Goal: Task Accomplishment & Management: Use online tool/utility

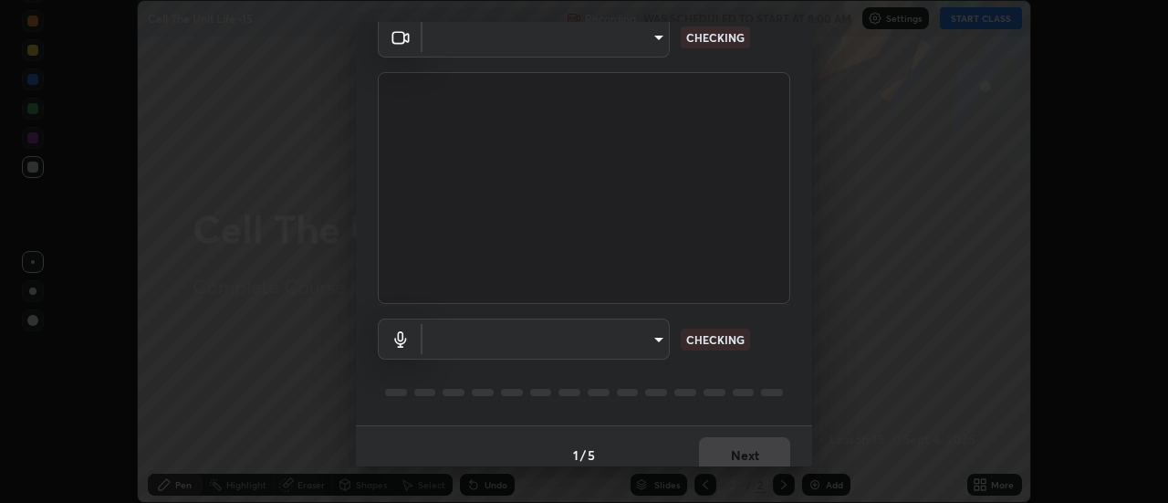
scroll to position [96, 0]
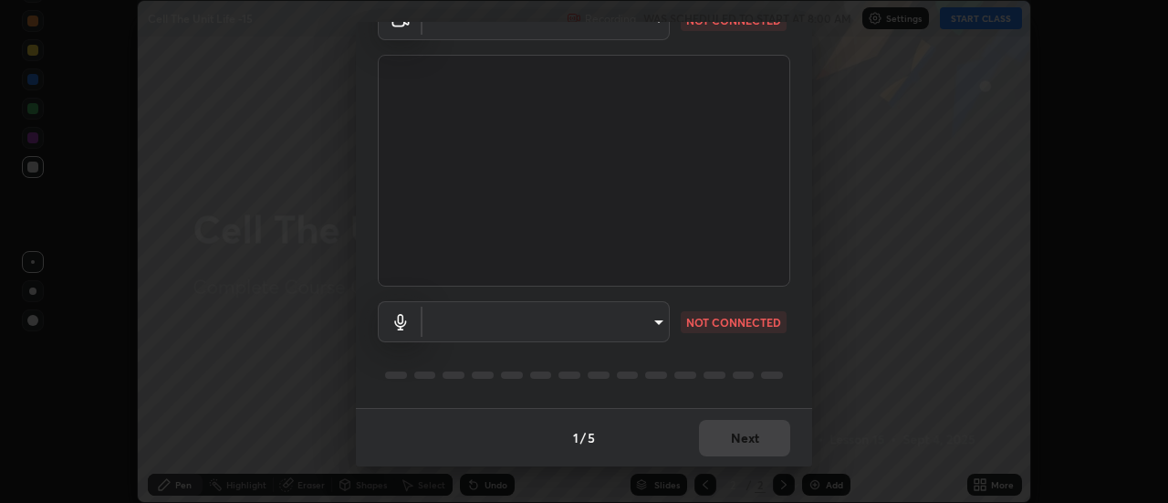
type input "cf8053163bb2f7d6ecf3d6bd7b4235d237b850a42bc303a0614f26eb784a67d0"
type input "default"
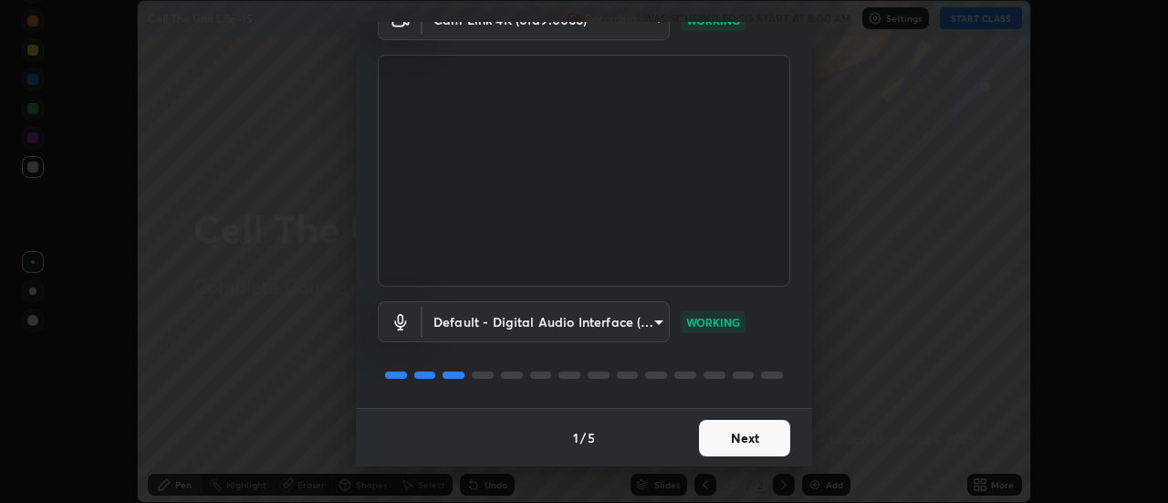
click at [746, 436] on button "Next" at bounding box center [744, 438] width 91 height 37
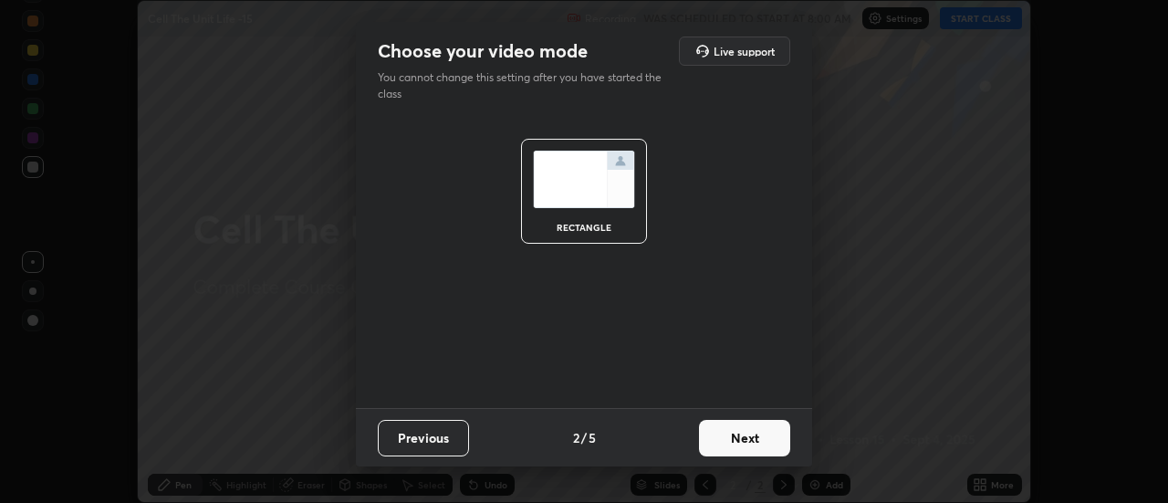
scroll to position [0, 0]
click at [751, 434] on button "Next" at bounding box center [744, 438] width 91 height 37
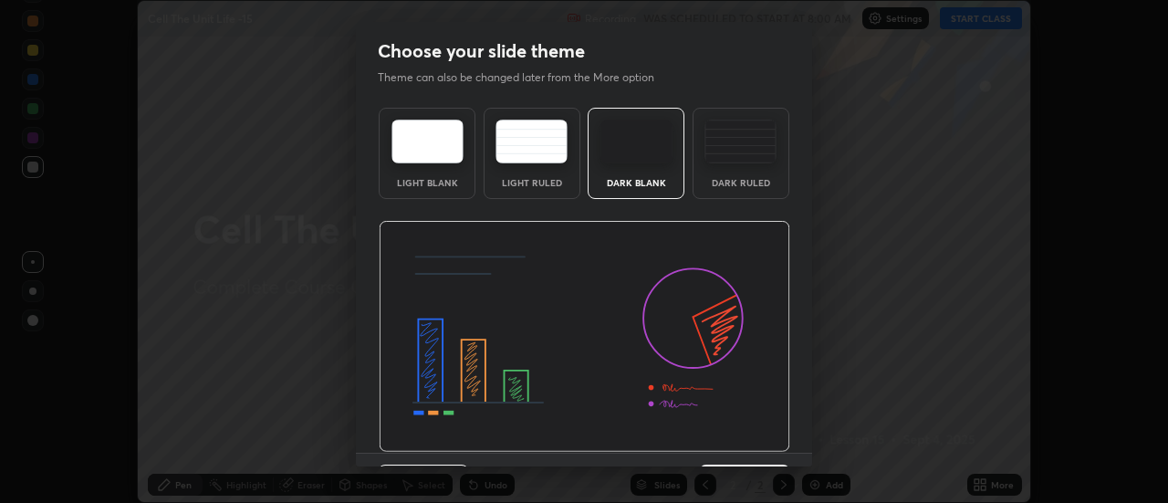
scroll to position [45, 0]
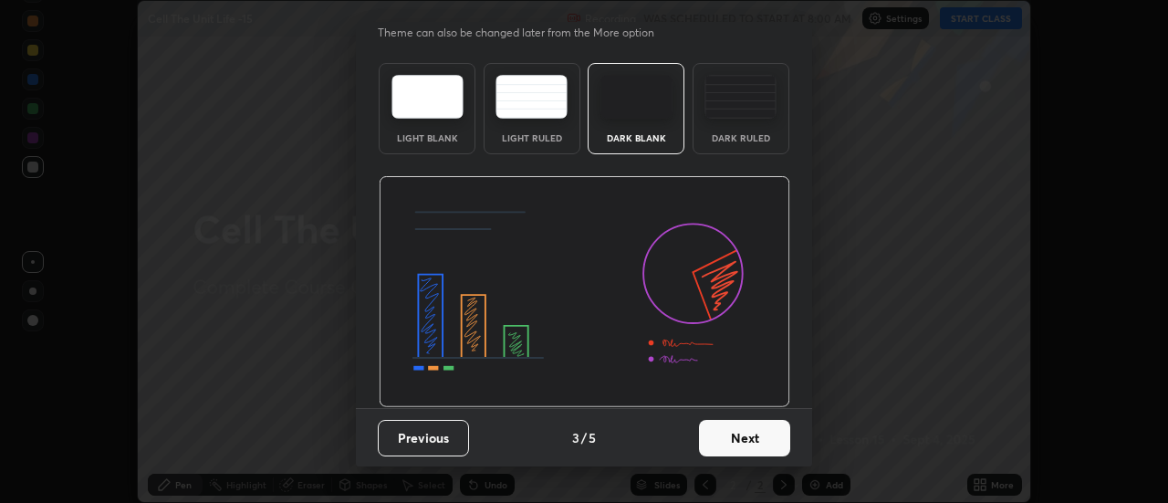
click at [763, 429] on button "Next" at bounding box center [744, 438] width 91 height 37
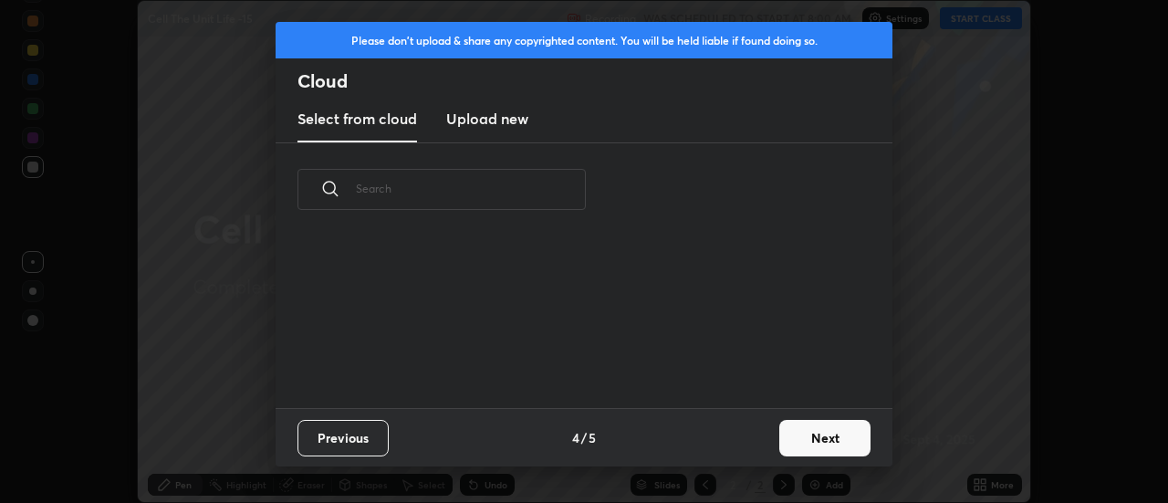
scroll to position [0, 0]
click at [819, 435] on button "Next" at bounding box center [824, 438] width 91 height 37
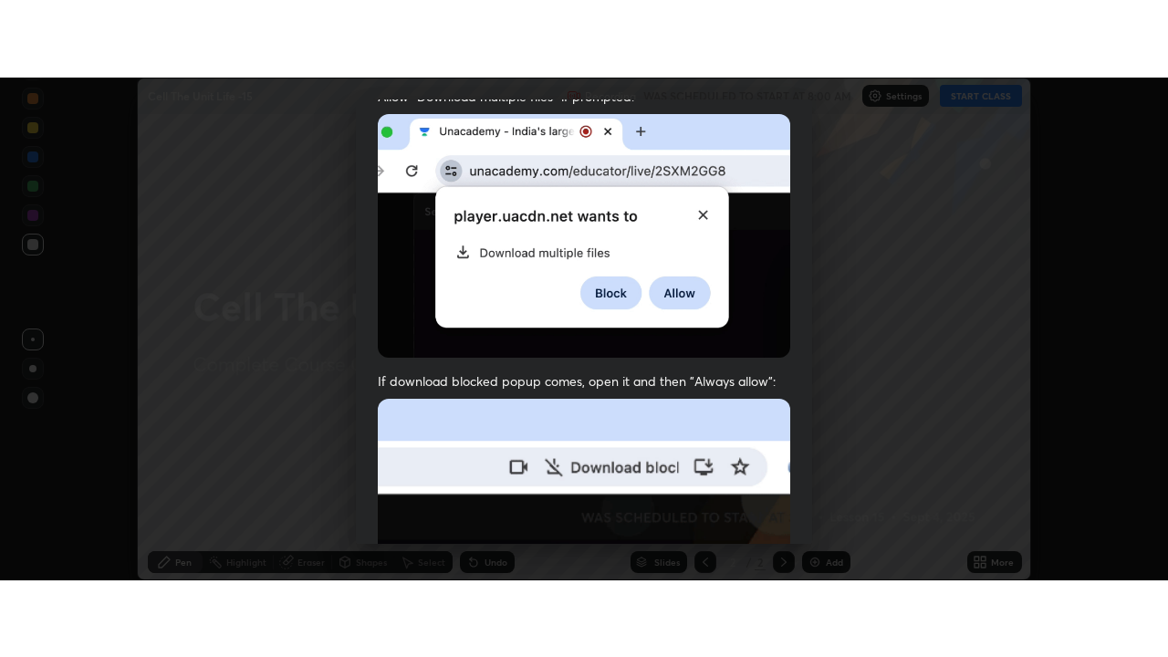
scroll to position [468, 0]
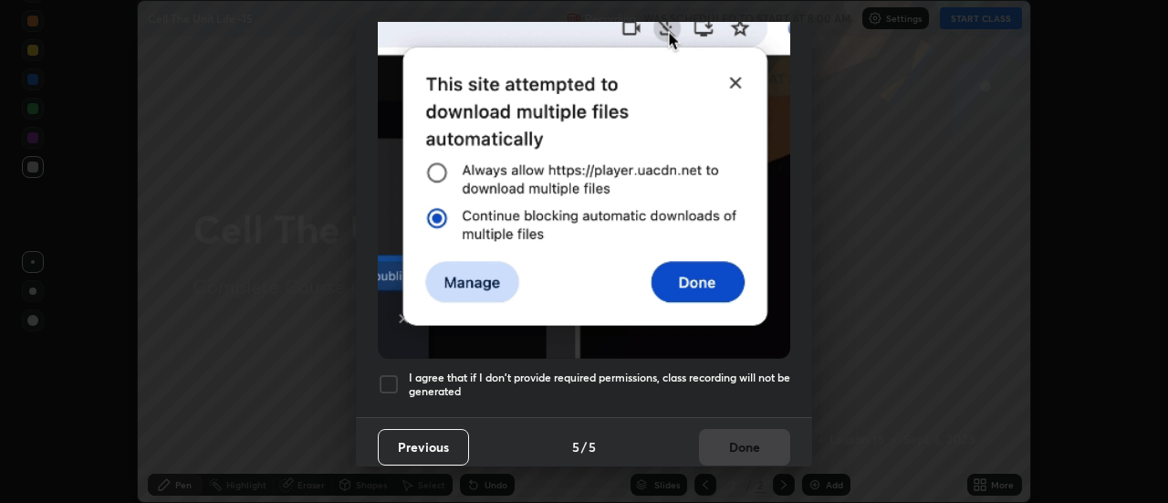
click at [388, 374] on div at bounding box center [389, 384] width 22 height 22
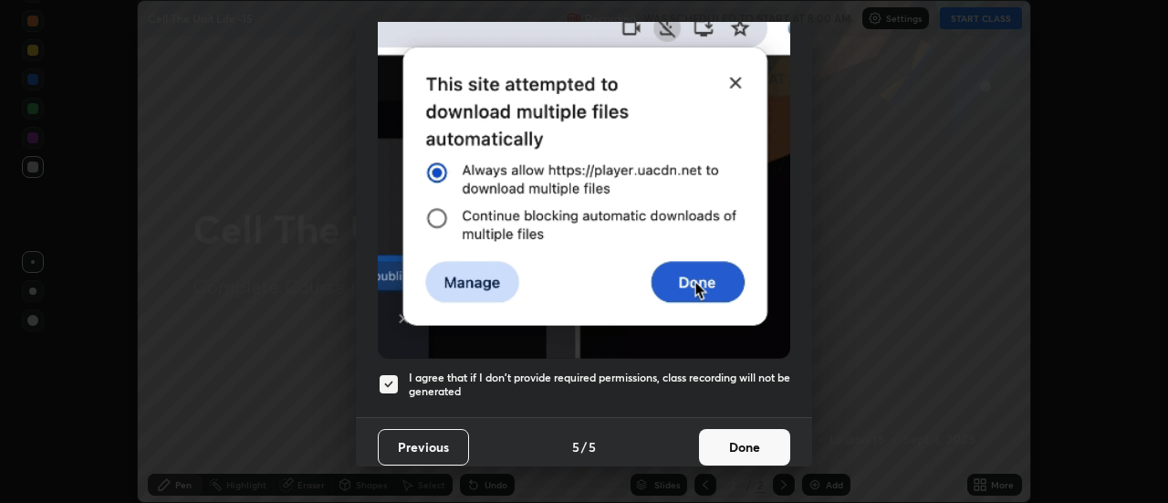
click at [734, 436] on button "Done" at bounding box center [744, 447] width 91 height 37
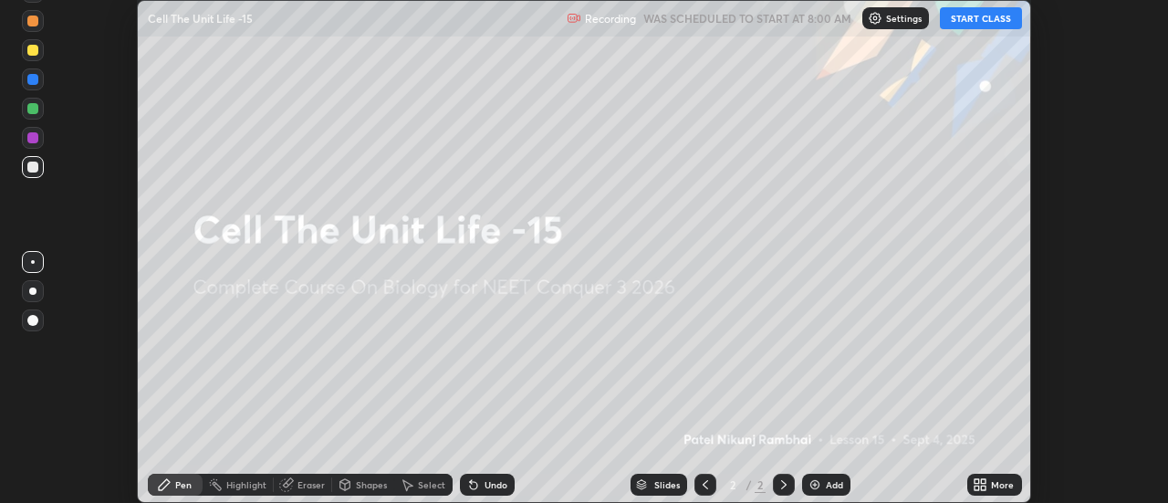
click at [980, 17] on button "START CLASS" at bounding box center [981, 18] width 82 height 22
click at [980, 485] on icon at bounding box center [980, 484] width 15 height 15
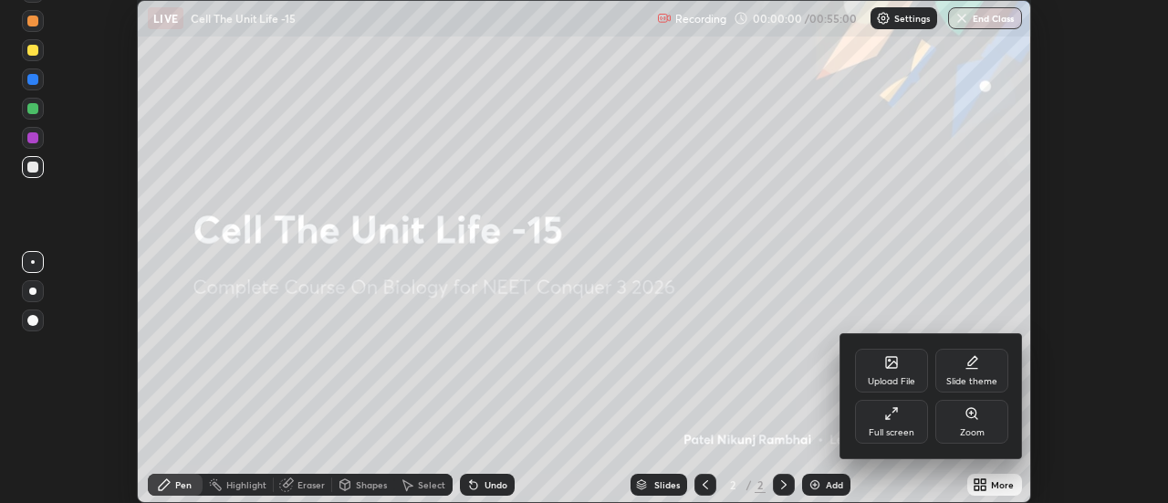
click at [895, 420] on icon at bounding box center [891, 413] width 15 height 15
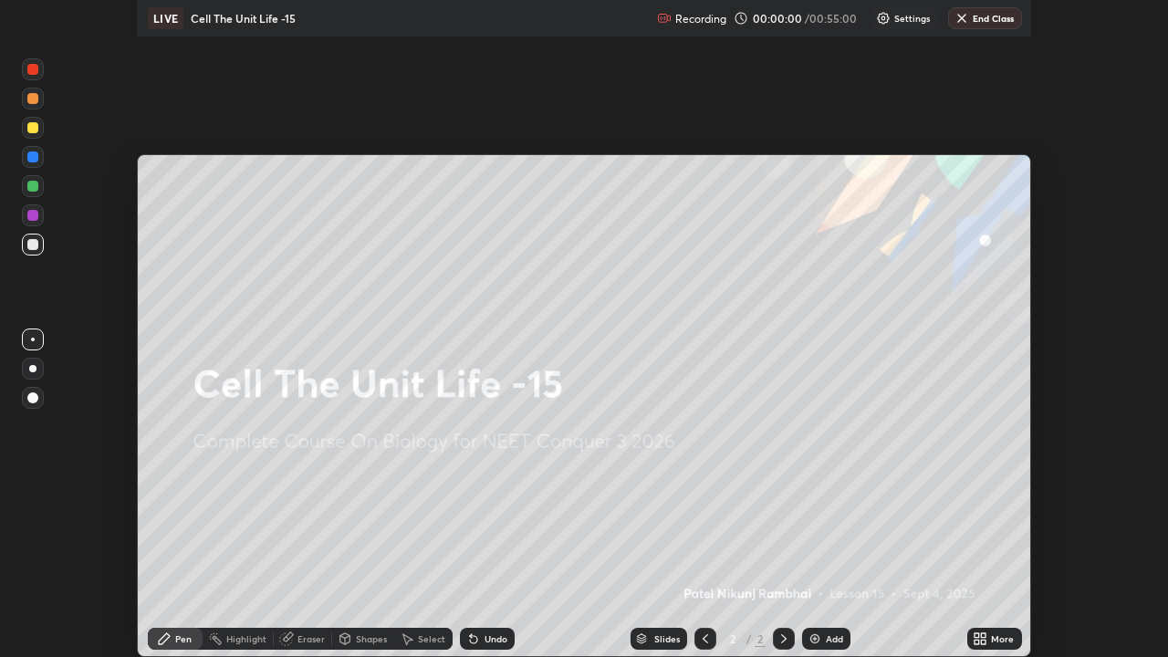
scroll to position [657, 1168]
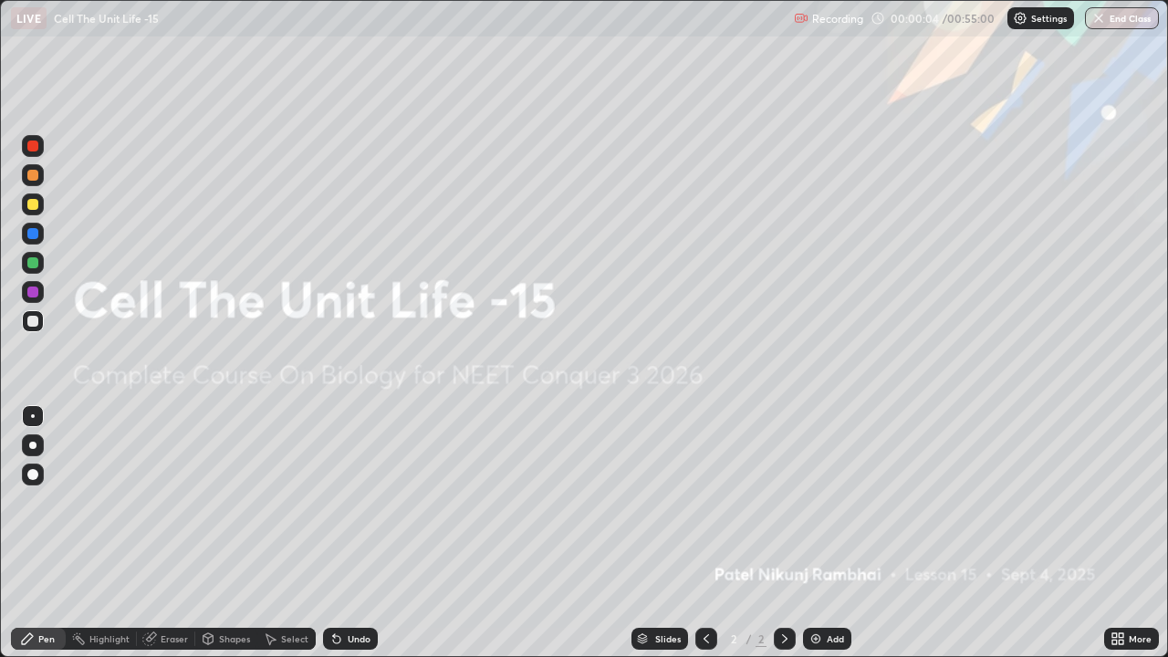
click at [813, 502] on img at bounding box center [816, 638] width 15 height 15
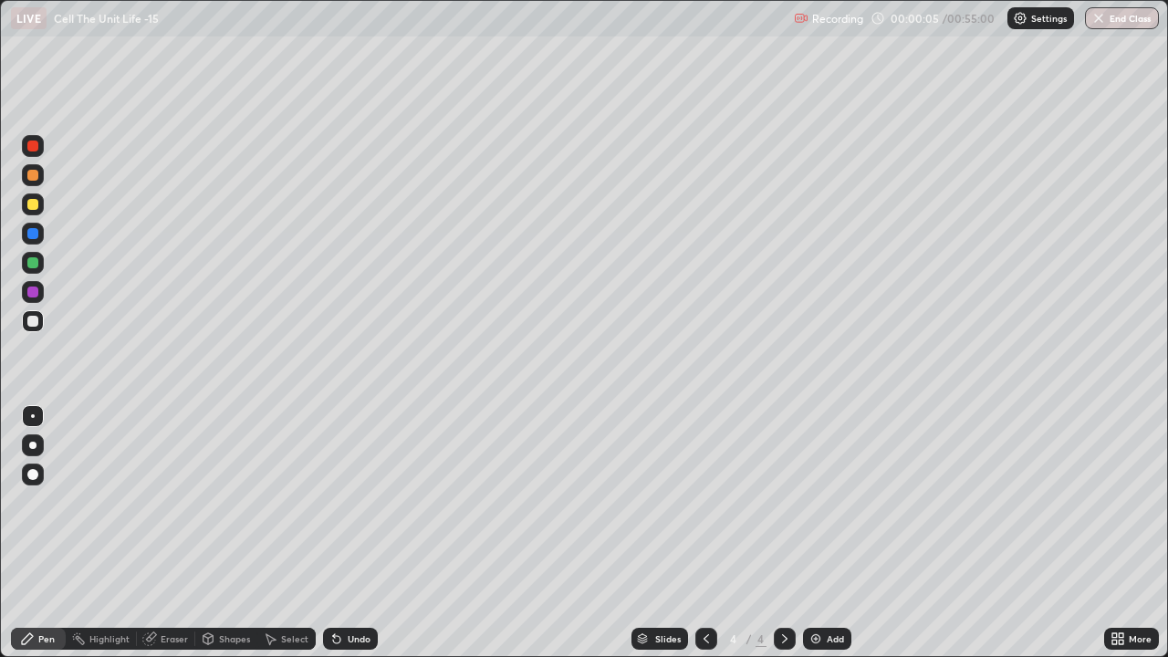
click at [815, 502] on img at bounding box center [816, 638] width 15 height 15
click at [812, 502] on img at bounding box center [816, 638] width 15 height 15
click at [813, 502] on img at bounding box center [816, 638] width 15 height 15
click at [810, 502] on img at bounding box center [816, 638] width 15 height 15
click at [812, 502] on img at bounding box center [816, 638] width 15 height 15
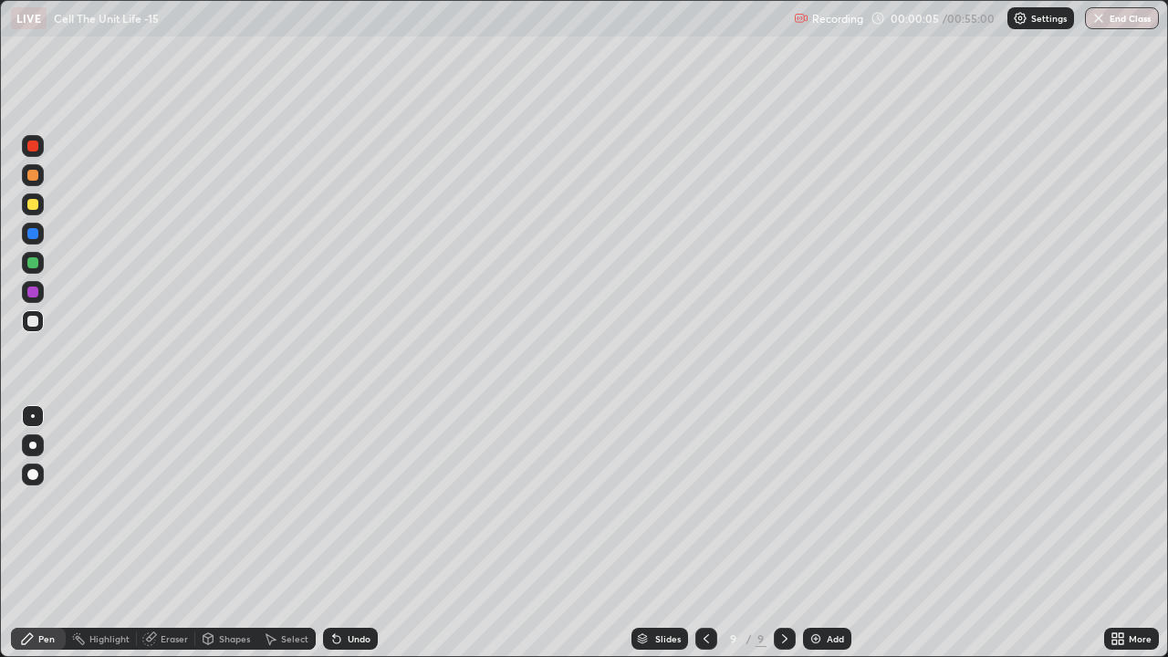
click at [813, 502] on img at bounding box center [816, 638] width 15 height 15
click at [814, 502] on img at bounding box center [816, 638] width 15 height 15
click at [811, 502] on img at bounding box center [816, 638] width 15 height 15
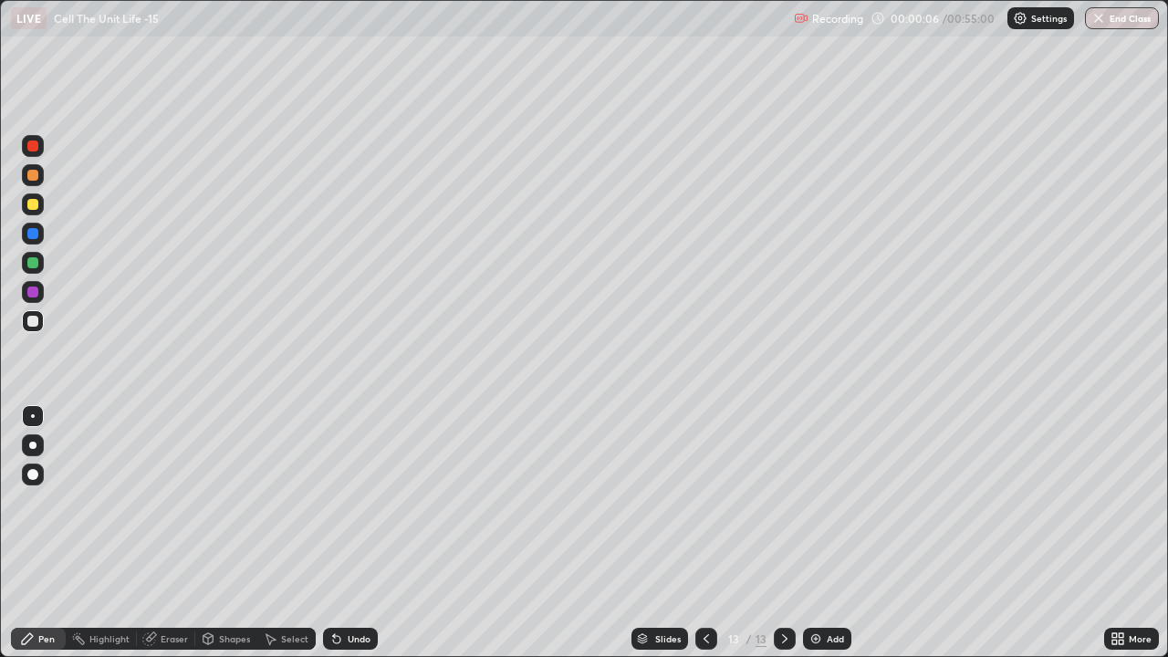
click at [810, 502] on img at bounding box center [816, 638] width 15 height 15
click at [812, 502] on img at bounding box center [816, 638] width 15 height 15
click at [811, 502] on img at bounding box center [816, 638] width 15 height 15
click at [810, 502] on img at bounding box center [816, 638] width 15 height 15
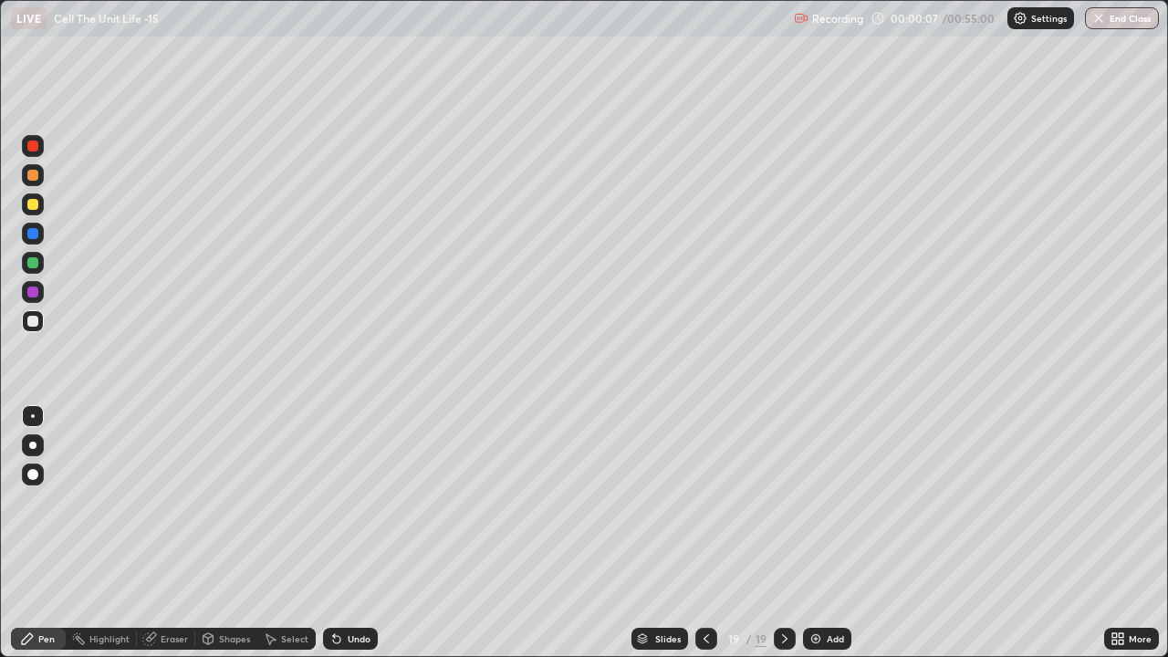
click at [704, 502] on icon at bounding box center [706, 638] width 5 height 9
click at [707, 502] on icon at bounding box center [706, 638] width 15 height 15
click at [704, 502] on icon at bounding box center [706, 638] width 15 height 15
click at [703, 502] on icon at bounding box center [706, 638] width 15 height 15
click at [704, 502] on icon at bounding box center [706, 638] width 15 height 15
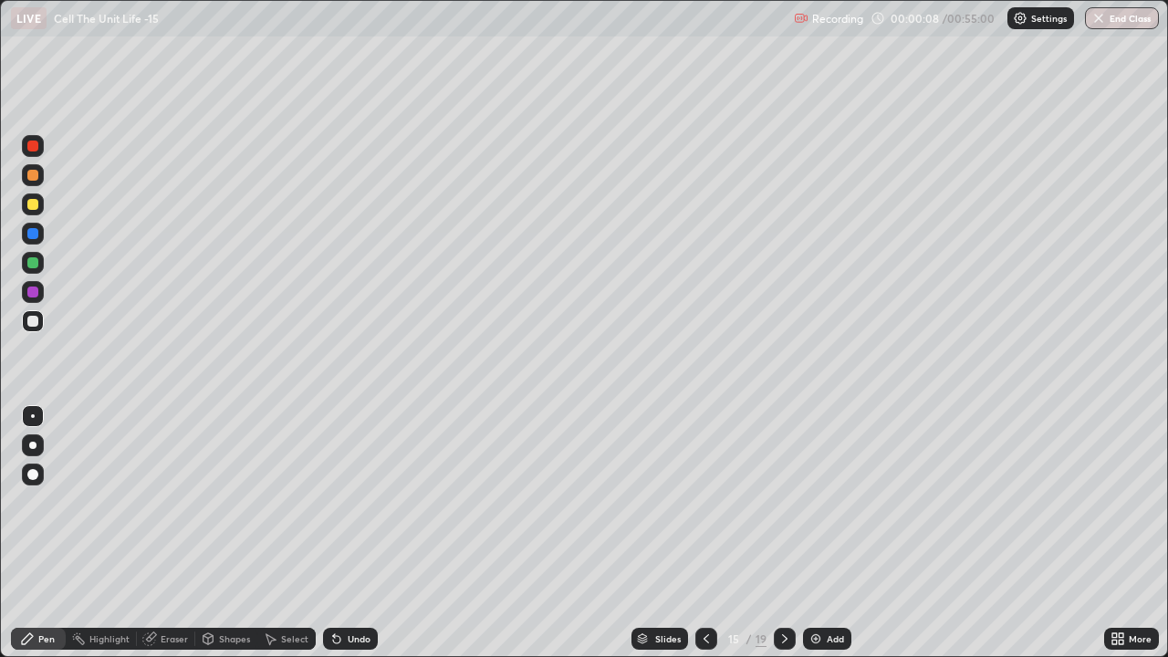
click at [704, 502] on icon at bounding box center [706, 638] width 15 height 15
click at [705, 502] on icon at bounding box center [706, 638] width 15 height 15
click at [707, 502] on icon at bounding box center [706, 638] width 15 height 15
click at [705, 502] on icon at bounding box center [706, 638] width 15 height 15
click at [704, 502] on icon at bounding box center [706, 638] width 15 height 15
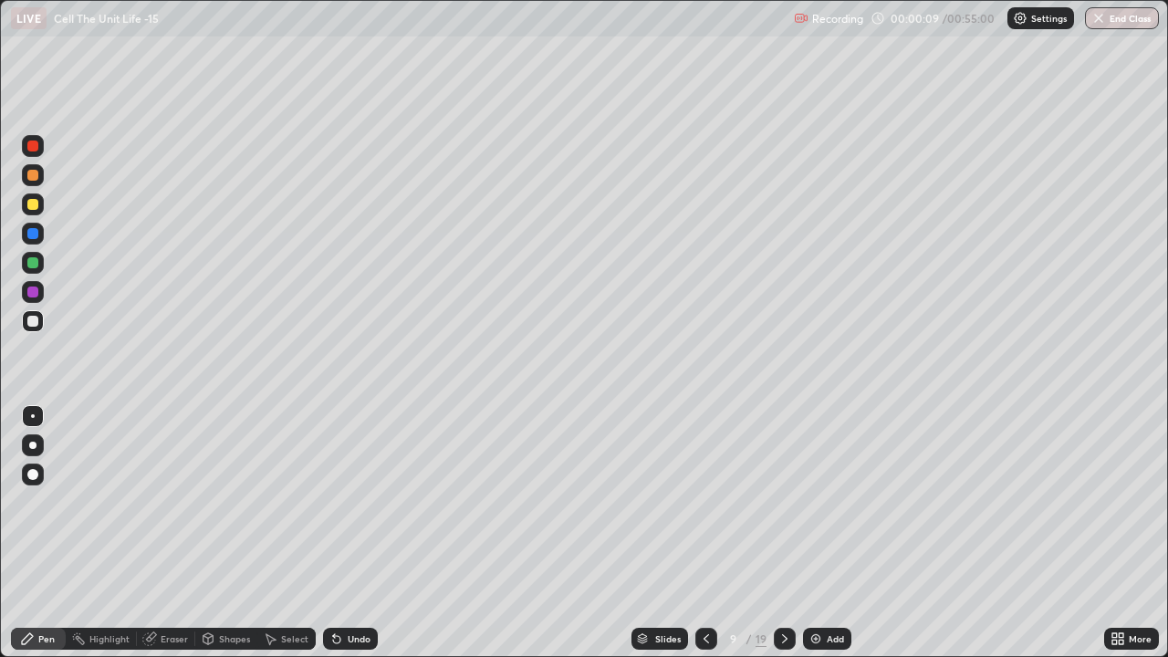
click at [705, 502] on icon at bounding box center [706, 638] width 15 height 15
click at [703, 502] on icon at bounding box center [706, 638] width 15 height 15
click at [704, 502] on icon at bounding box center [706, 638] width 15 height 15
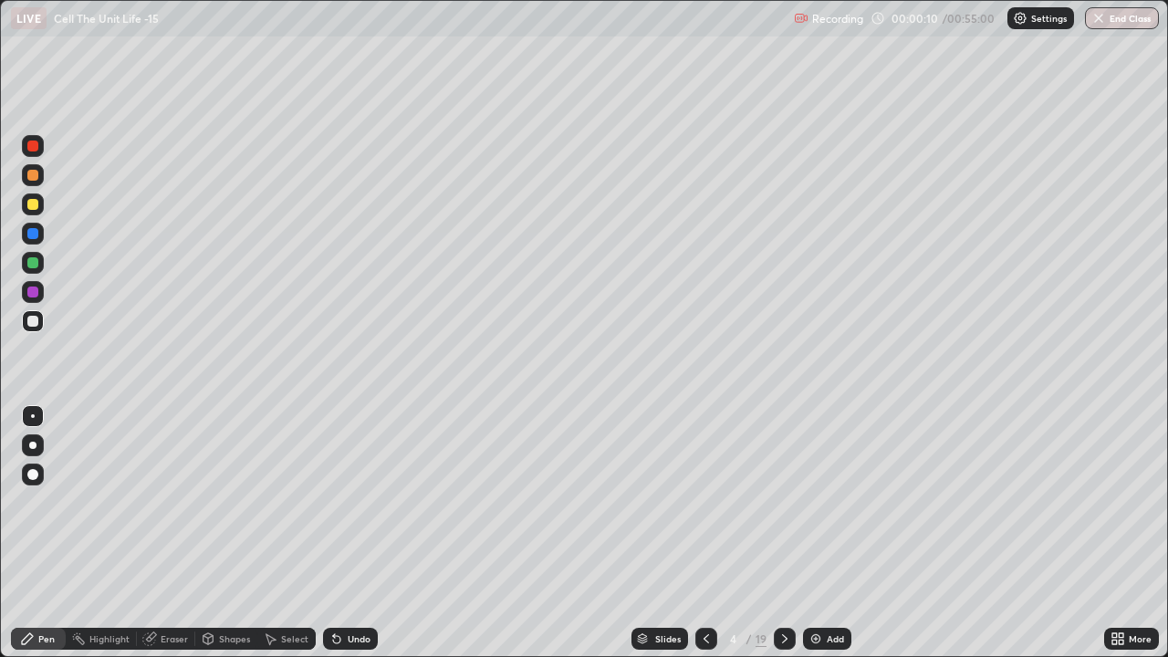
click at [704, 502] on icon at bounding box center [706, 638] width 15 height 15
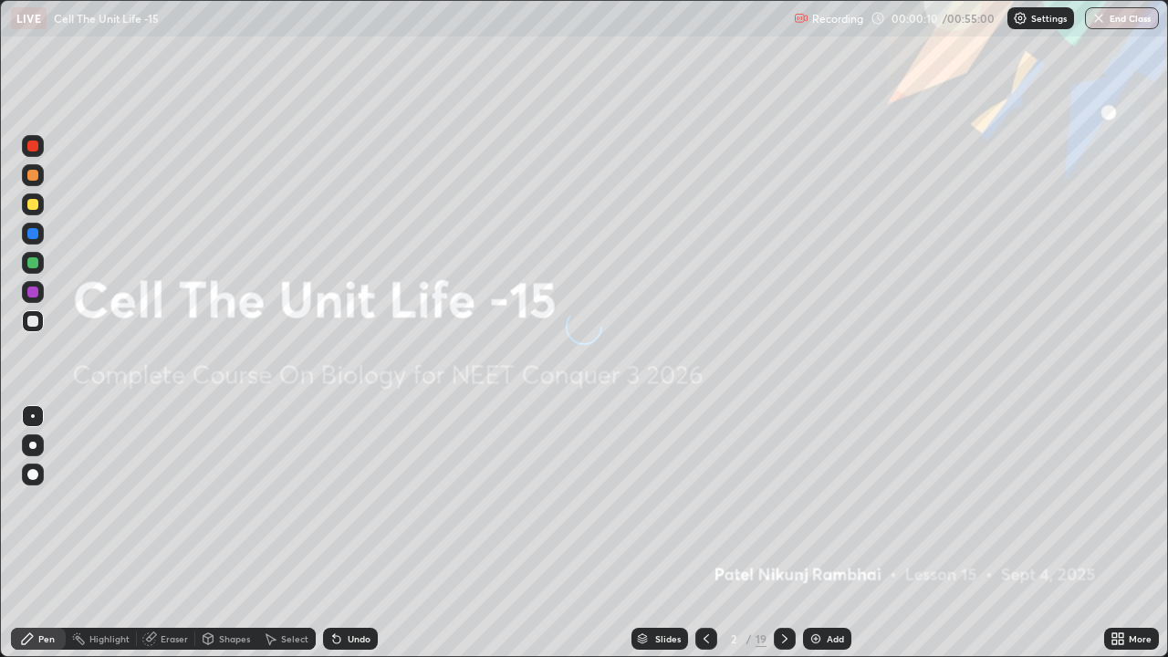
click at [703, 502] on icon at bounding box center [706, 638] width 15 height 15
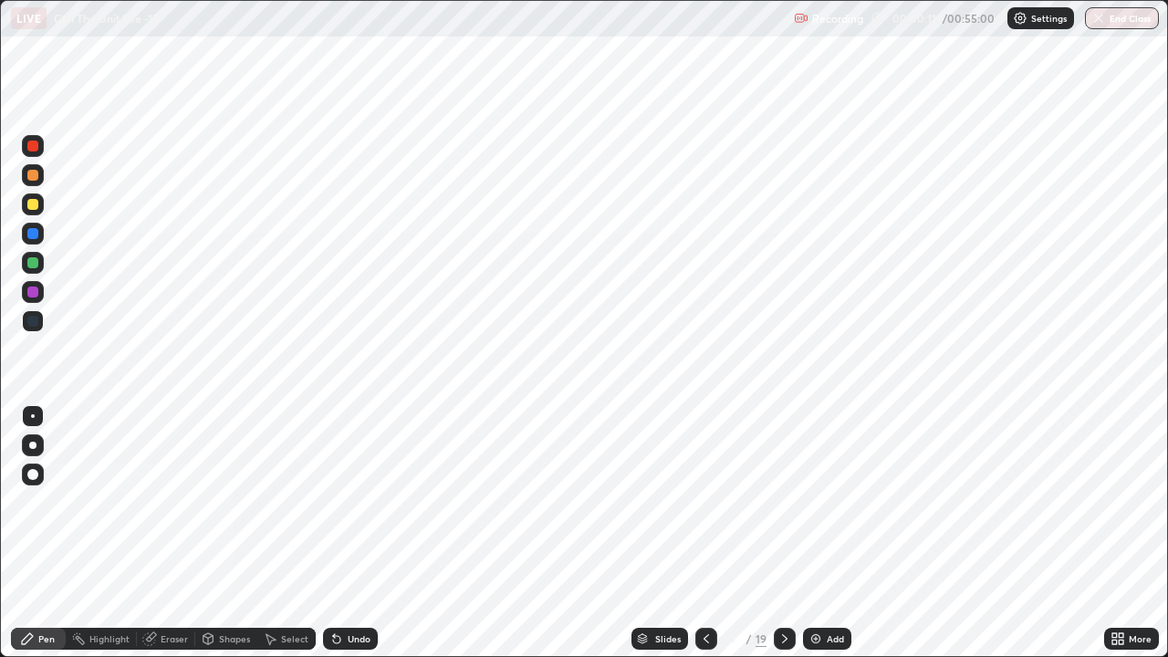
click at [782, 502] on icon at bounding box center [784, 638] width 15 height 15
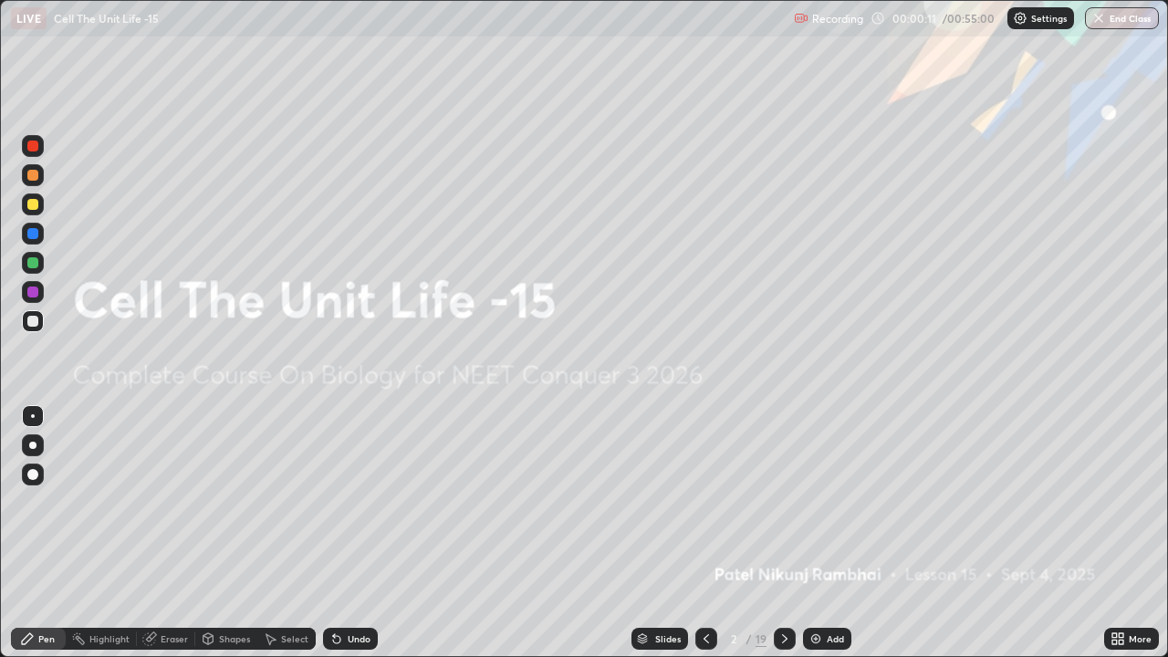
click at [782, 502] on icon at bounding box center [784, 638] width 15 height 15
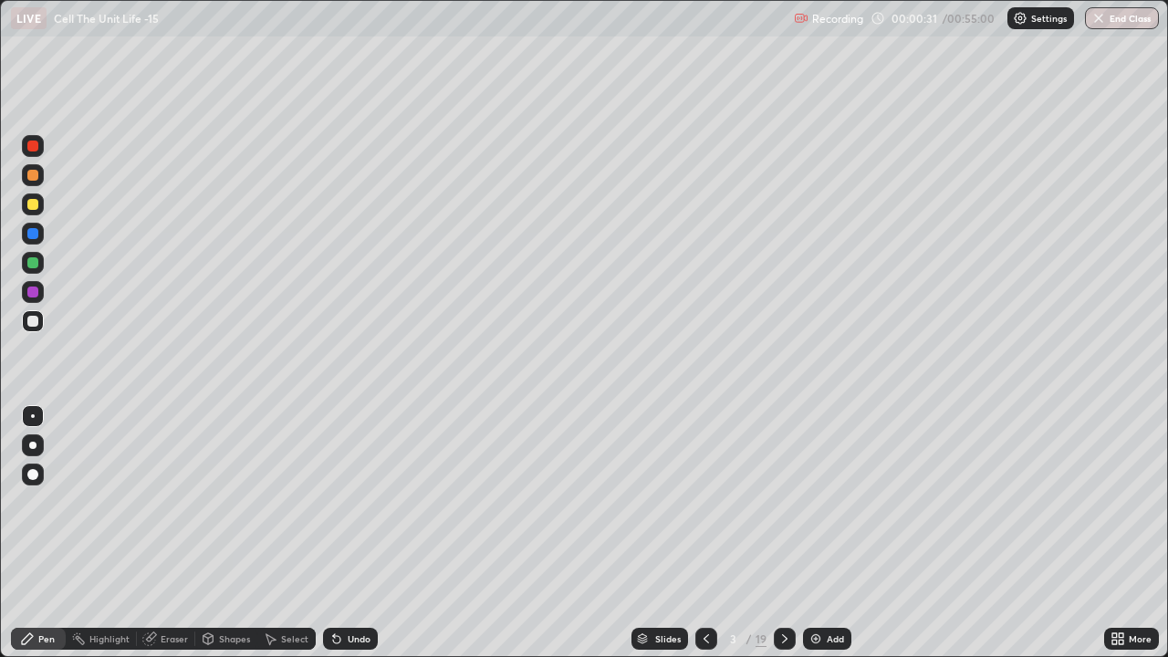
click at [31, 443] on div at bounding box center [32, 445] width 7 height 7
click at [168, 502] on div "Eraser" at bounding box center [174, 638] width 27 height 9
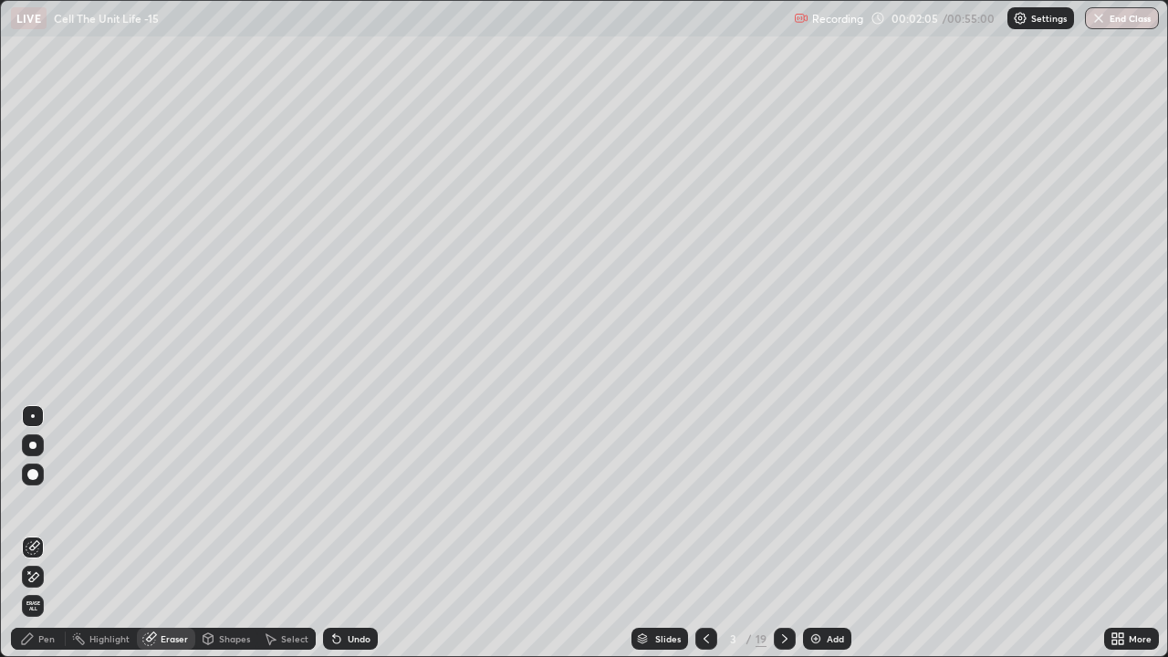
click at [46, 502] on div "Pen" at bounding box center [46, 638] width 16 height 9
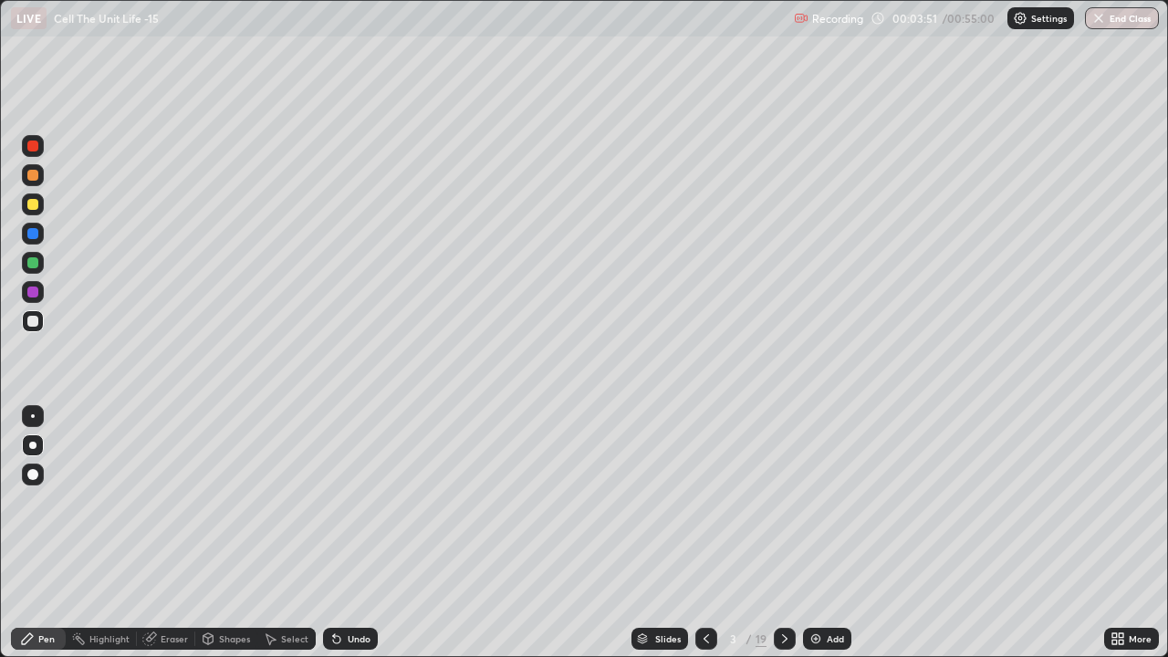
click at [785, 502] on icon at bounding box center [784, 638] width 15 height 15
click at [164, 502] on div "Eraser" at bounding box center [174, 638] width 27 height 9
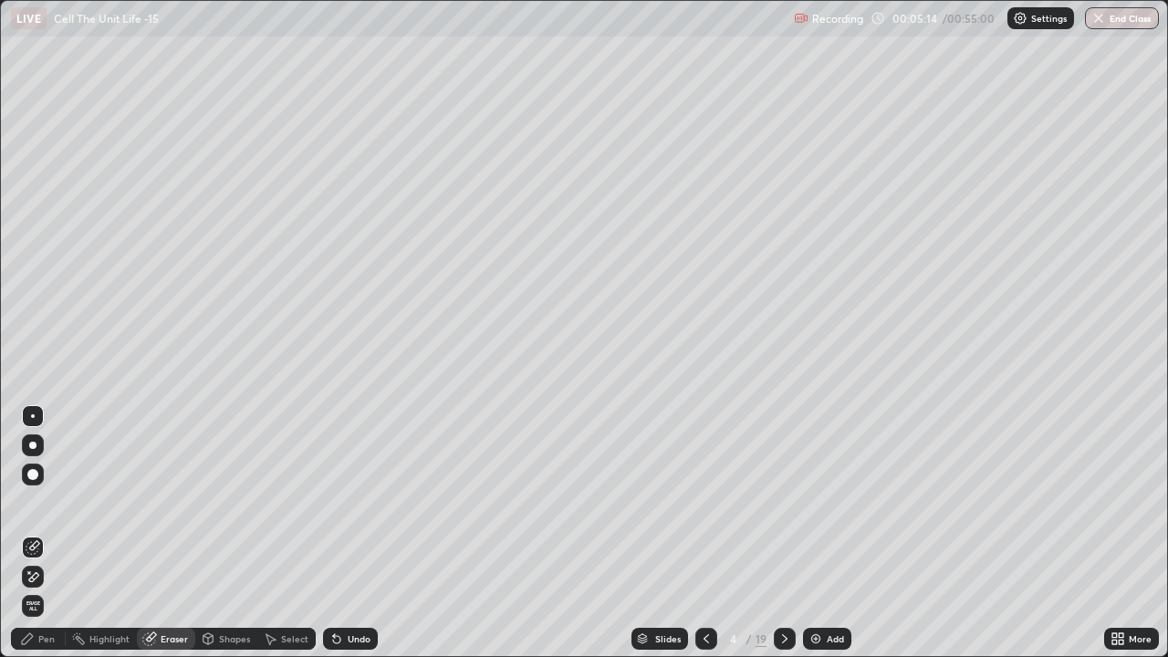
click at [38, 502] on div "Pen" at bounding box center [46, 638] width 16 height 9
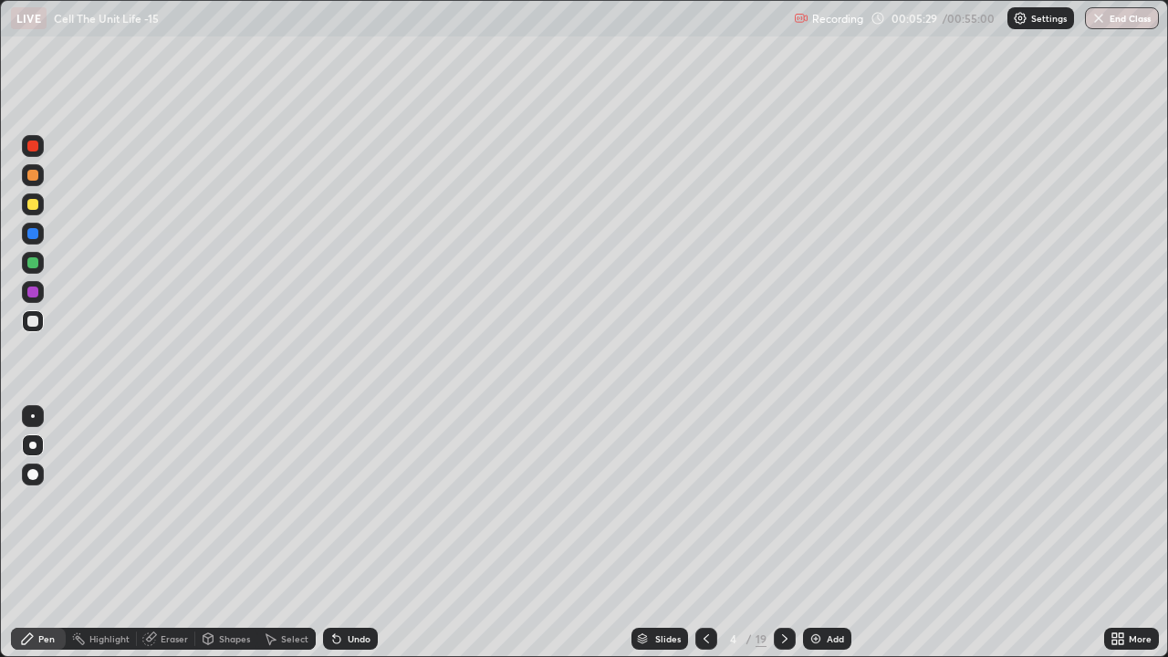
click at [36, 203] on div at bounding box center [32, 204] width 11 height 11
click at [34, 322] on div at bounding box center [32, 321] width 11 height 11
click at [30, 205] on div at bounding box center [32, 204] width 11 height 11
click at [30, 324] on div at bounding box center [32, 321] width 11 height 11
click at [34, 203] on div at bounding box center [32, 204] width 11 height 11
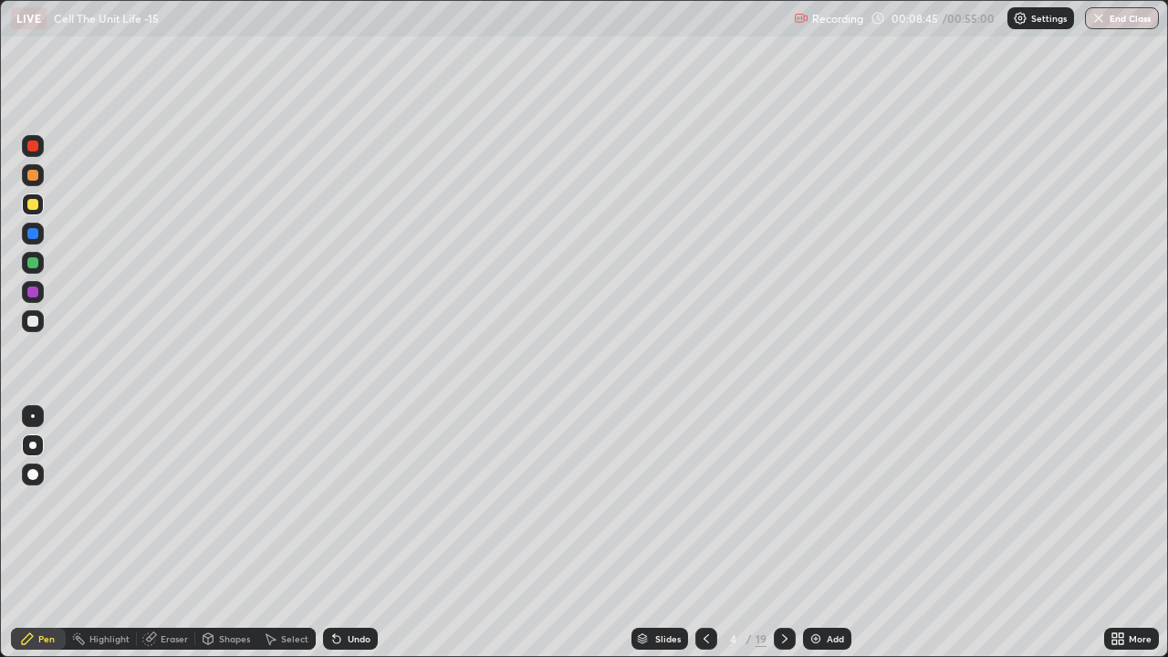
click at [29, 320] on div at bounding box center [32, 321] width 11 height 11
click at [780, 502] on icon at bounding box center [784, 638] width 15 height 15
click at [31, 321] on div at bounding box center [32, 321] width 11 height 11
click at [33, 204] on div at bounding box center [32, 204] width 11 height 11
click at [34, 320] on div at bounding box center [32, 321] width 11 height 11
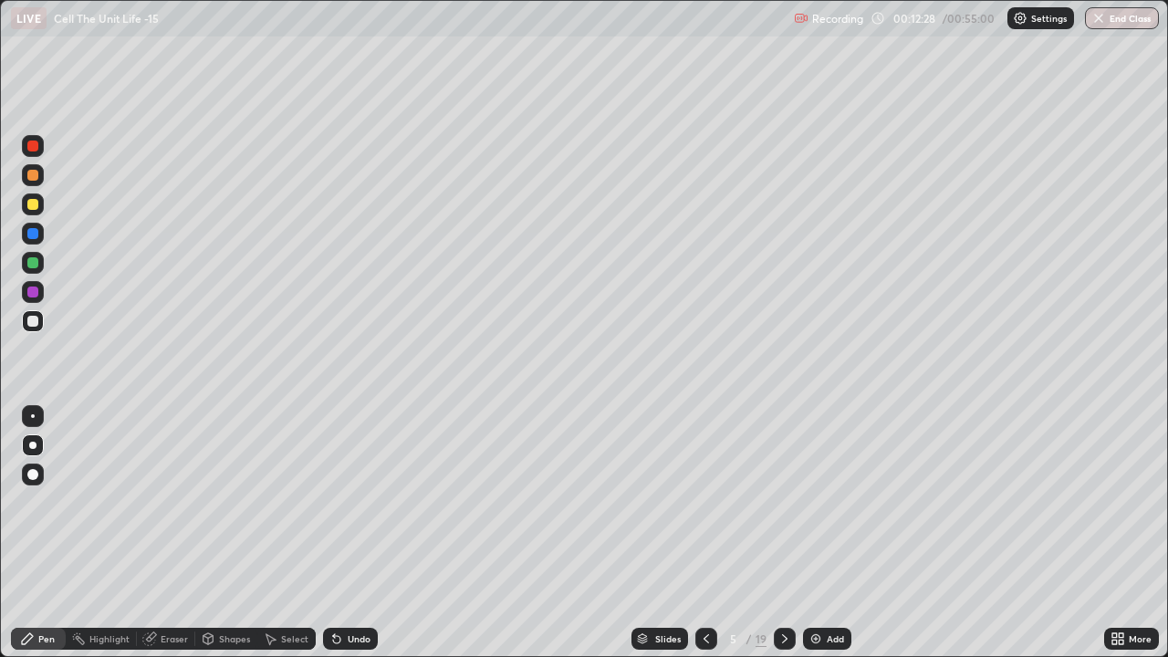
click at [157, 502] on div "Eraser" at bounding box center [166, 639] width 58 height 22
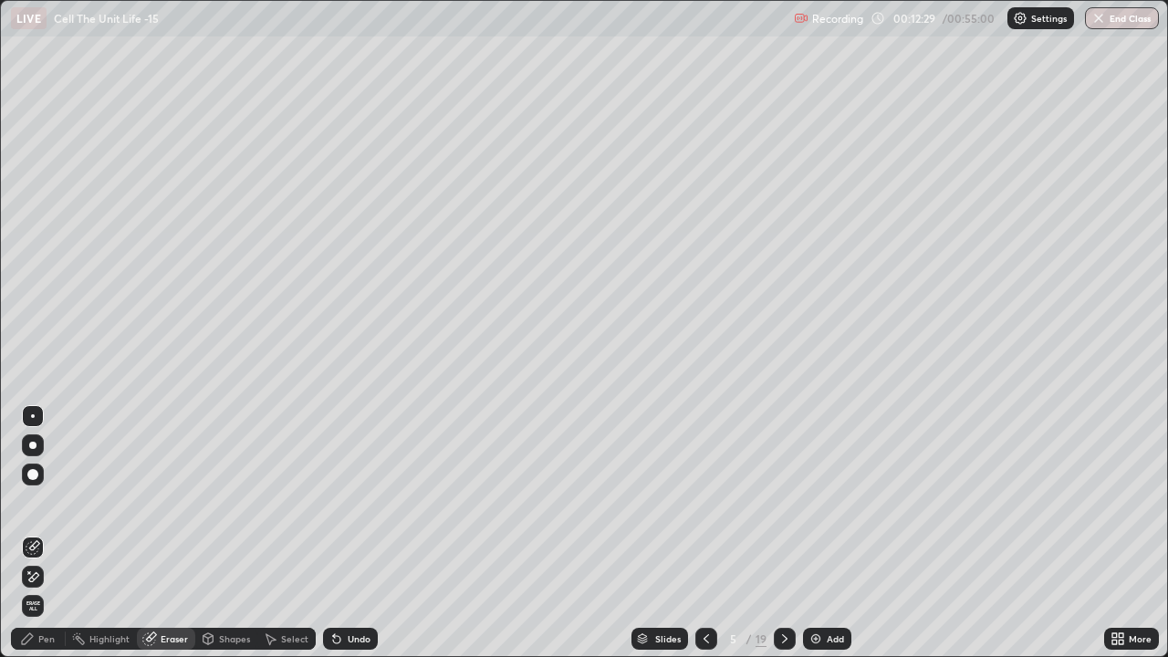
click at [42, 502] on div "Pen" at bounding box center [46, 638] width 16 height 9
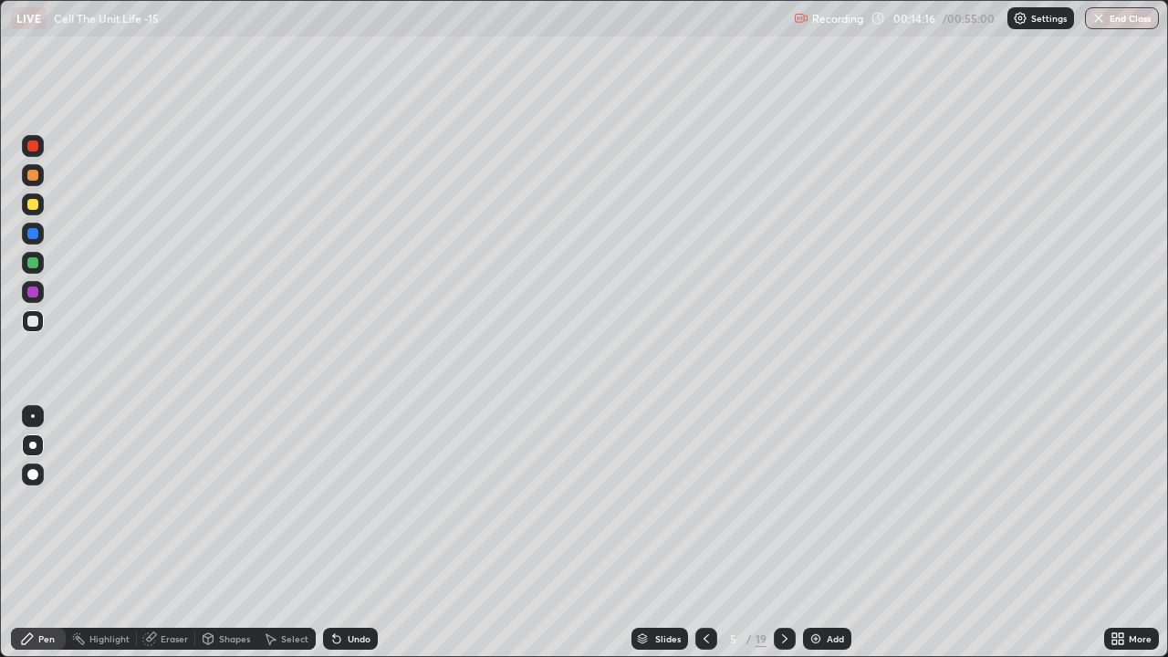
click at [37, 321] on div at bounding box center [32, 321] width 11 height 11
click at [704, 502] on icon at bounding box center [706, 638] width 15 height 15
click at [785, 502] on icon at bounding box center [784, 638] width 15 height 15
click at [784, 502] on icon at bounding box center [784, 638] width 5 height 9
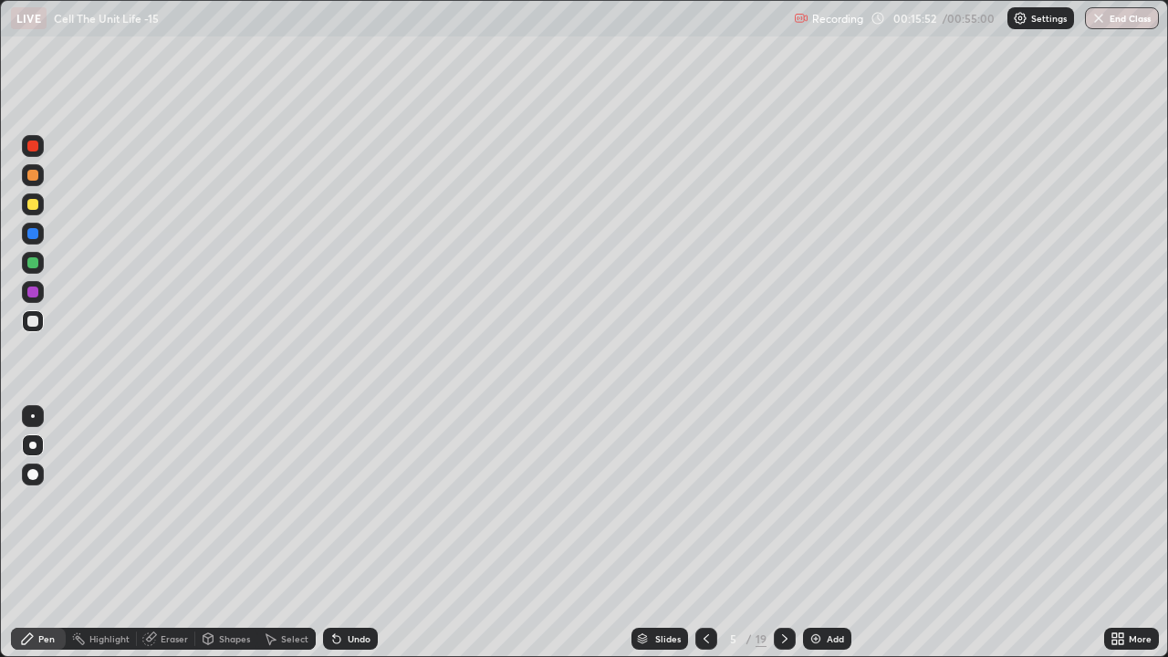
click at [784, 502] on icon at bounding box center [784, 638] width 5 height 9
click at [704, 502] on icon at bounding box center [706, 638] width 15 height 15
click at [783, 502] on icon at bounding box center [784, 638] width 15 height 15
click at [30, 205] on div at bounding box center [32, 204] width 11 height 11
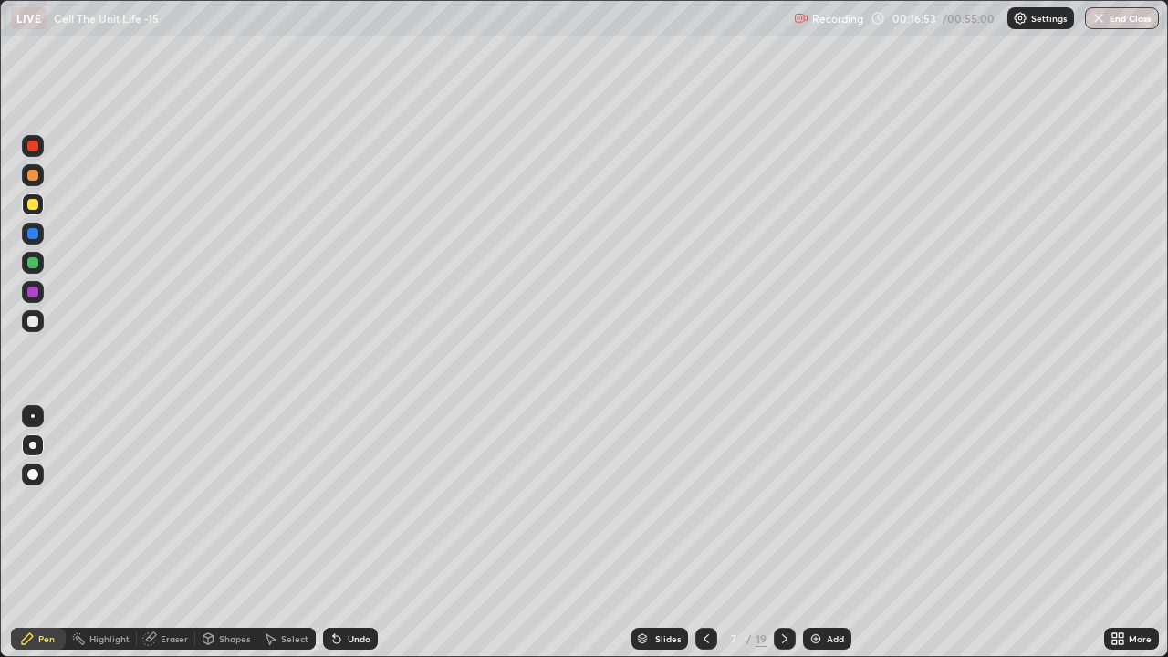
click at [29, 234] on div at bounding box center [32, 233] width 11 height 11
click at [28, 318] on div at bounding box center [32, 321] width 11 height 11
click at [705, 502] on icon at bounding box center [706, 638] width 15 height 15
click at [704, 502] on icon at bounding box center [706, 638] width 5 height 9
click at [35, 206] on div at bounding box center [32, 204] width 11 height 11
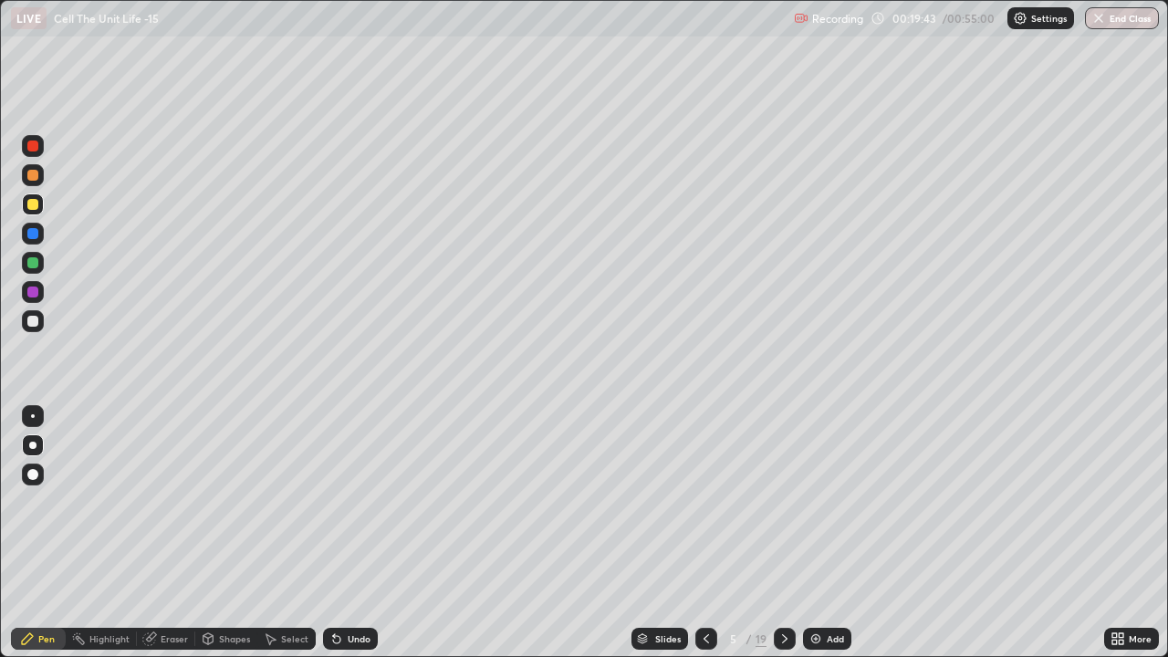
click at [30, 235] on div at bounding box center [32, 233] width 11 height 11
click at [169, 502] on div "Eraser" at bounding box center [174, 638] width 27 height 9
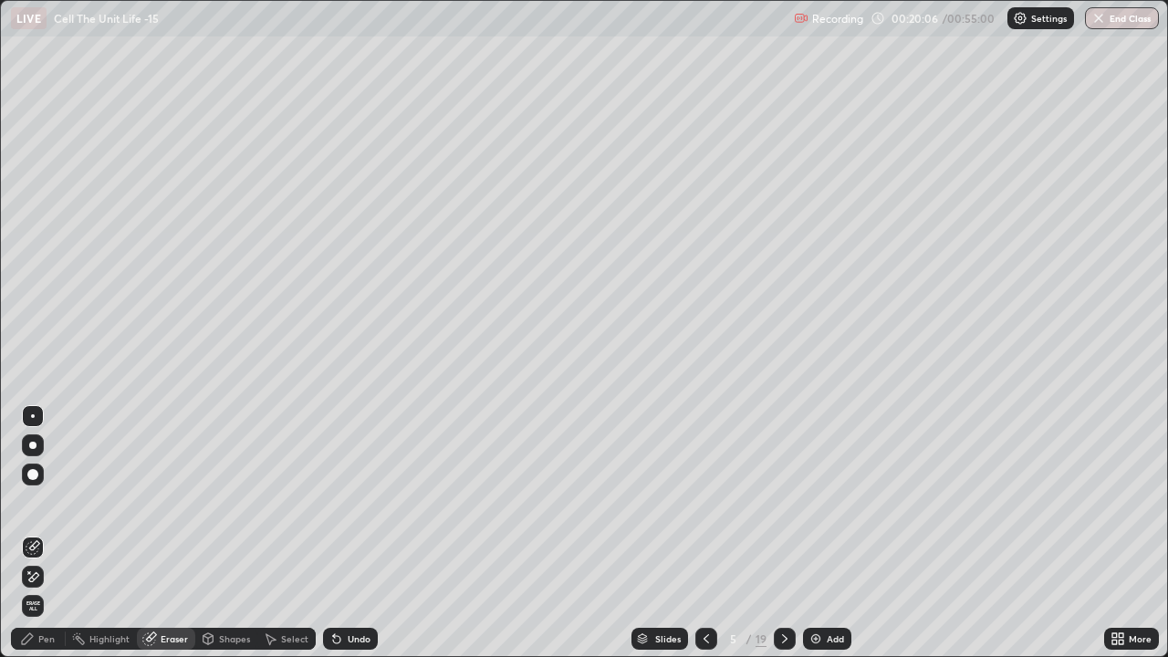
click at [36, 502] on div "Pen" at bounding box center [38, 639] width 55 height 22
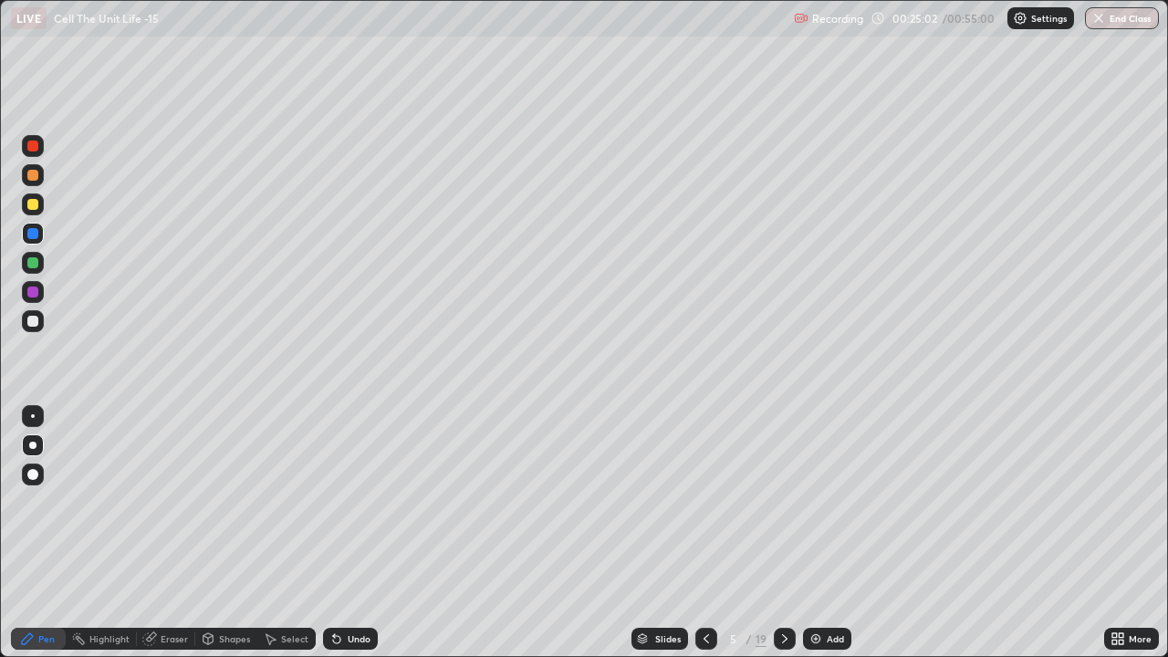
click at [30, 318] on div at bounding box center [32, 321] width 11 height 11
click at [27, 264] on div at bounding box center [32, 262] width 11 height 11
click at [783, 502] on div at bounding box center [785, 639] width 22 height 22
click at [783, 502] on icon at bounding box center [784, 638] width 15 height 15
click at [782, 502] on icon at bounding box center [784, 638] width 15 height 15
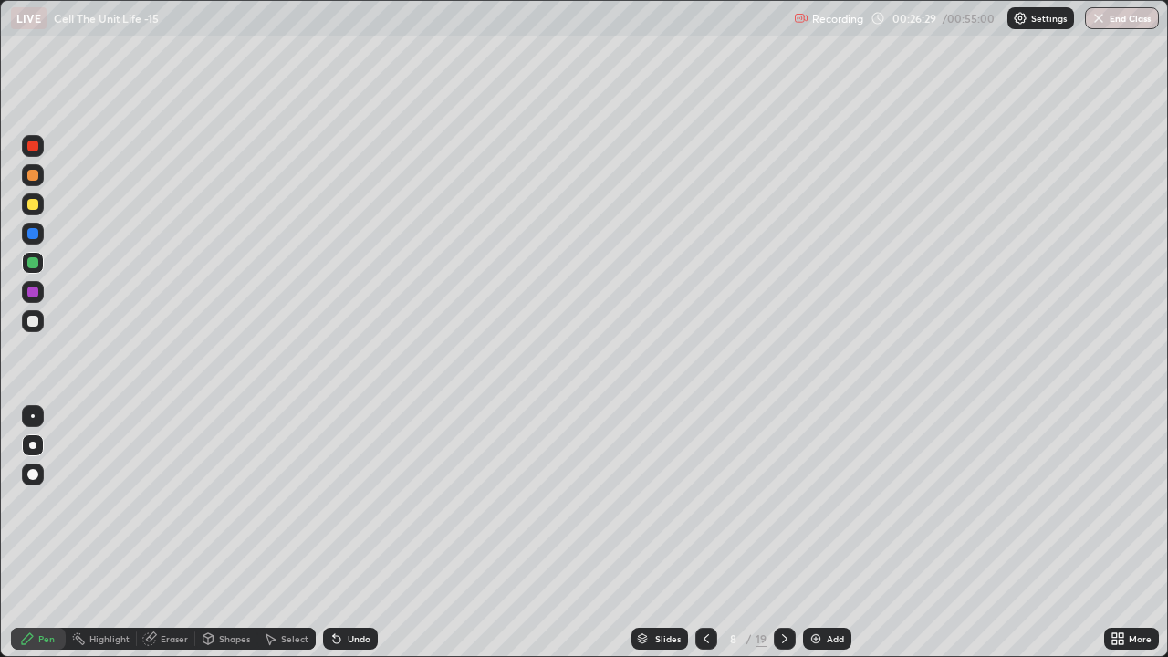
click at [782, 502] on icon at bounding box center [784, 638] width 15 height 15
click at [28, 321] on div at bounding box center [32, 321] width 11 height 11
click at [33, 206] on div at bounding box center [32, 204] width 11 height 11
click at [34, 321] on div at bounding box center [32, 321] width 11 height 11
click at [31, 203] on div at bounding box center [32, 204] width 11 height 11
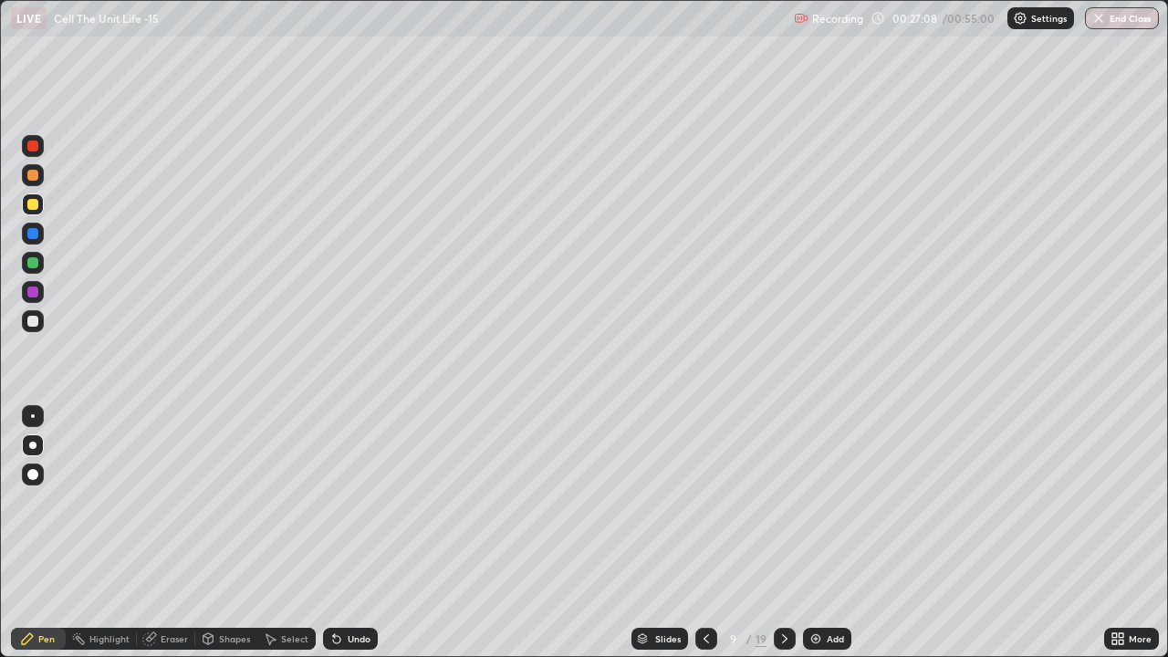
click at [35, 206] on div at bounding box center [32, 204] width 11 height 11
click at [27, 318] on div at bounding box center [32, 321] width 11 height 11
click at [704, 502] on icon at bounding box center [706, 638] width 15 height 15
click at [703, 502] on icon at bounding box center [706, 638] width 15 height 15
click at [704, 502] on icon at bounding box center [706, 638] width 15 height 15
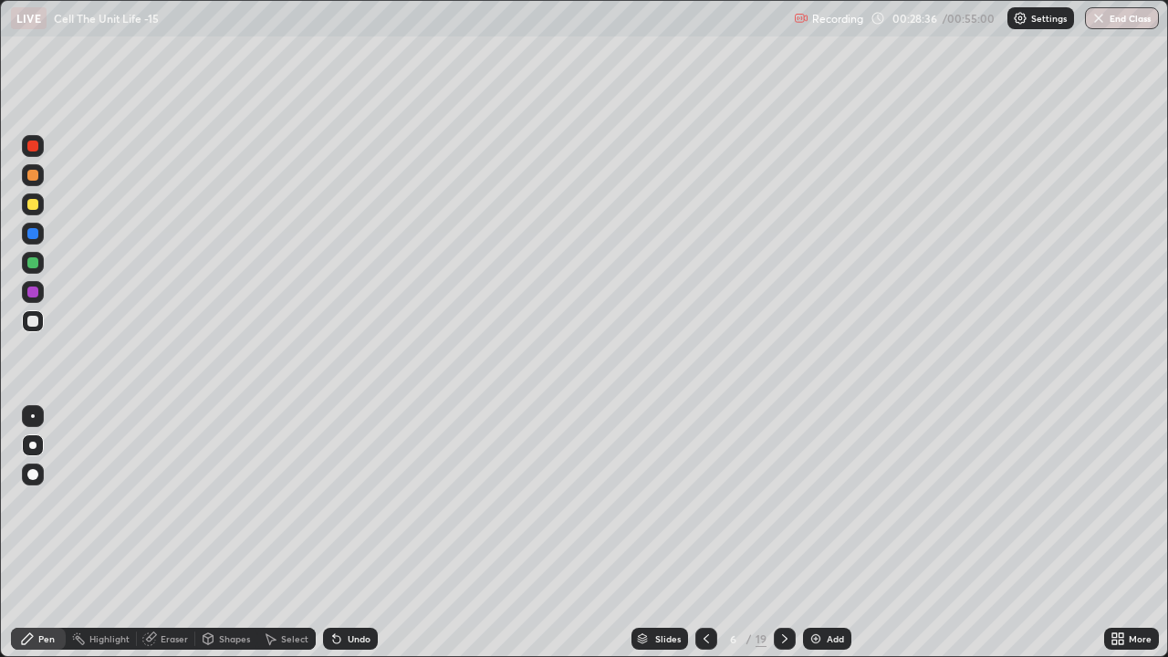
click at [712, 502] on div at bounding box center [706, 639] width 22 height 22
click at [775, 502] on div at bounding box center [785, 639] width 22 height 22
click at [33, 322] on div at bounding box center [32, 321] width 11 height 11
click at [165, 502] on div "Eraser" at bounding box center [166, 639] width 58 height 22
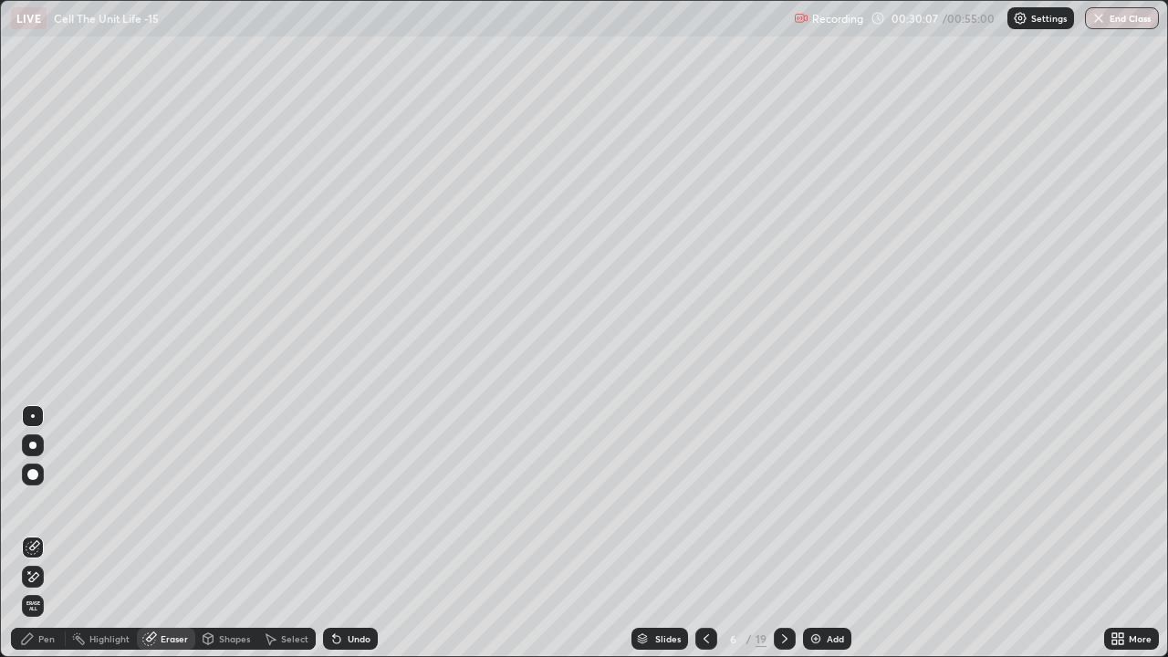
click at [46, 502] on div "Pen" at bounding box center [46, 638] width 16 height 9
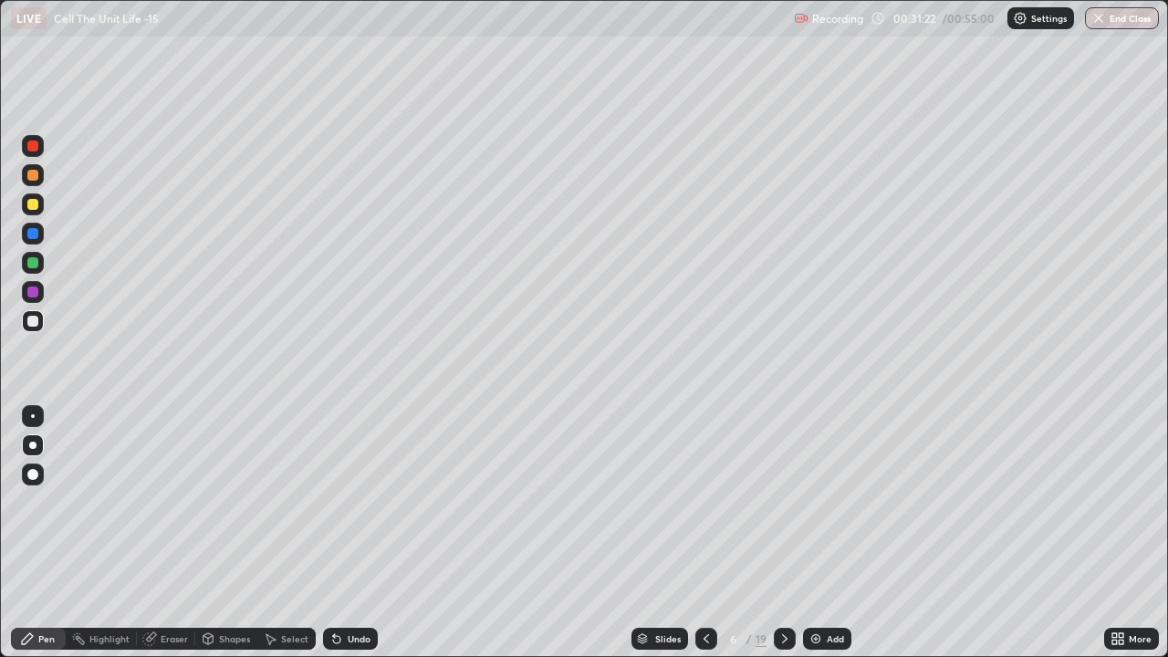
click at [782, 502] on div at bounding box center [785, 639] width 22 height 22
click at [169, 502] on div "Eraser" at bounding box center [166, 639] width 58 height 22
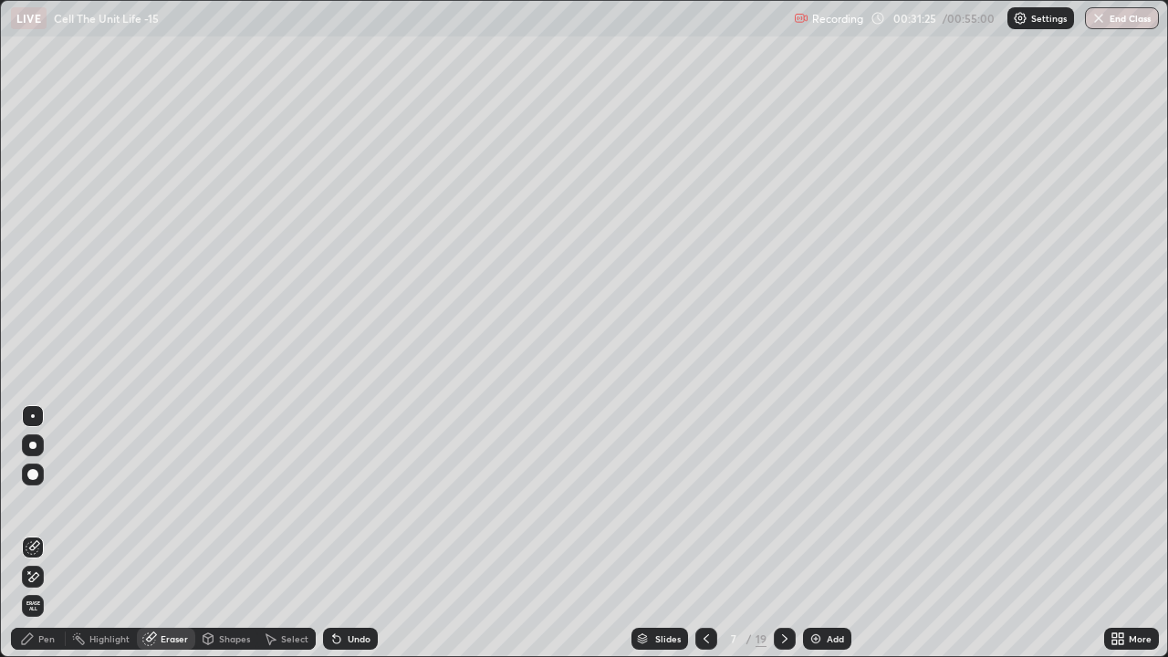
click at [36, 469] on div at bounding box center [33, 475] width 22 height 22
click at [37, 502] on div "Pen" at bounding box center [38, 639] width 55 height 22
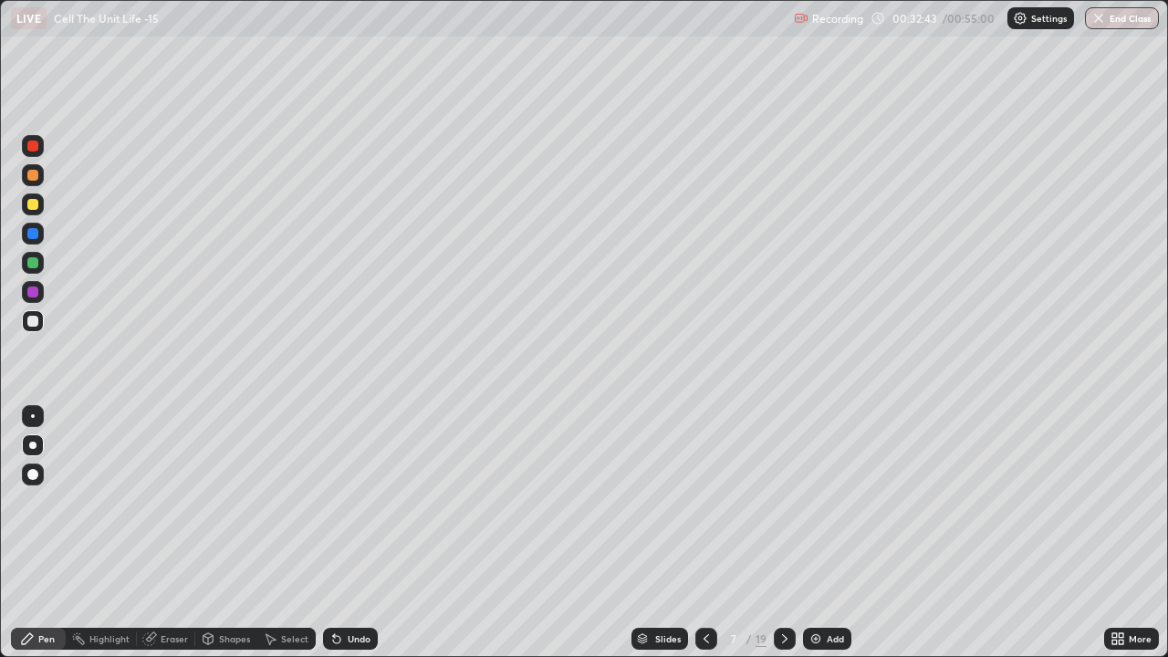
click at [30, 203] on div at bounding box center [32, 204] width 11 height 11
click at [170, 502] on div "Eraser" at bounding box center [174, 638] width 27 height 9
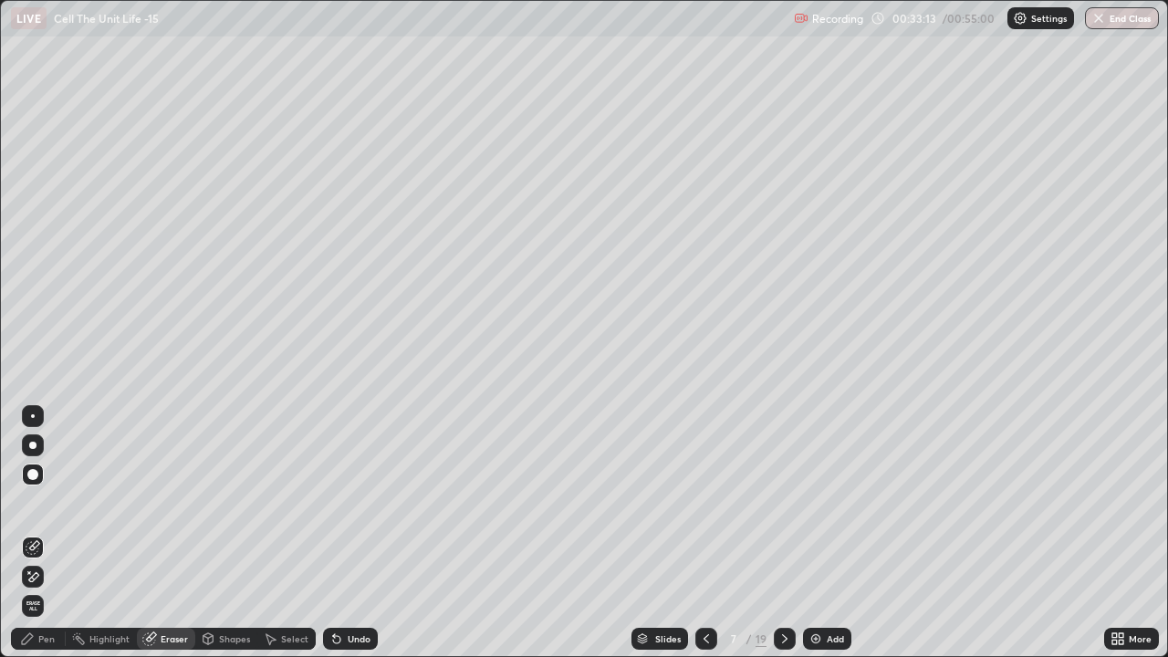
click at [33, 416] on div at bounding box center [33, 416] width 4 height 4
click at [43, 502] on div "Pen" at bounding box center [46, 638] width 16 height 9
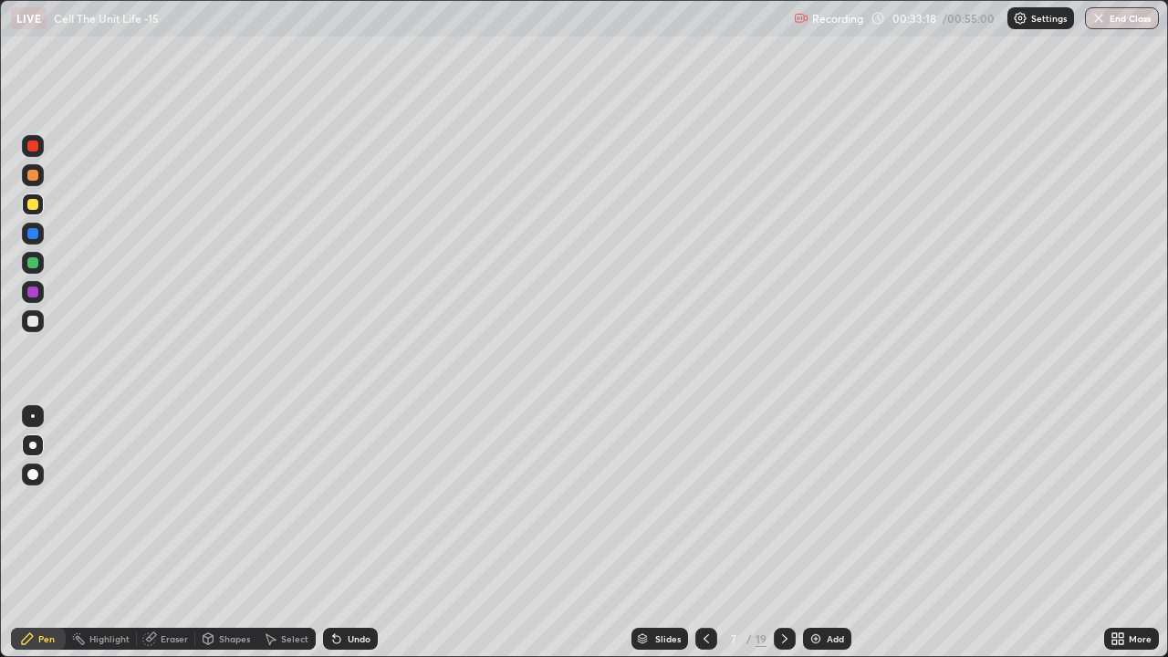
click at [36, 318] on div at bounding box center [32, 321] width 11 height 11
click at [41, 318] on div at bounding box center [33, 321] width 22 height 22
click at [36, 203] on div at bounding box center [32, 204] width 11 height 11
click at [30, 232] on div at bounding box center [32, 233] width 11 height 11
click at [33, 319] on div at bounding box center [32, 321] width 11 height 11
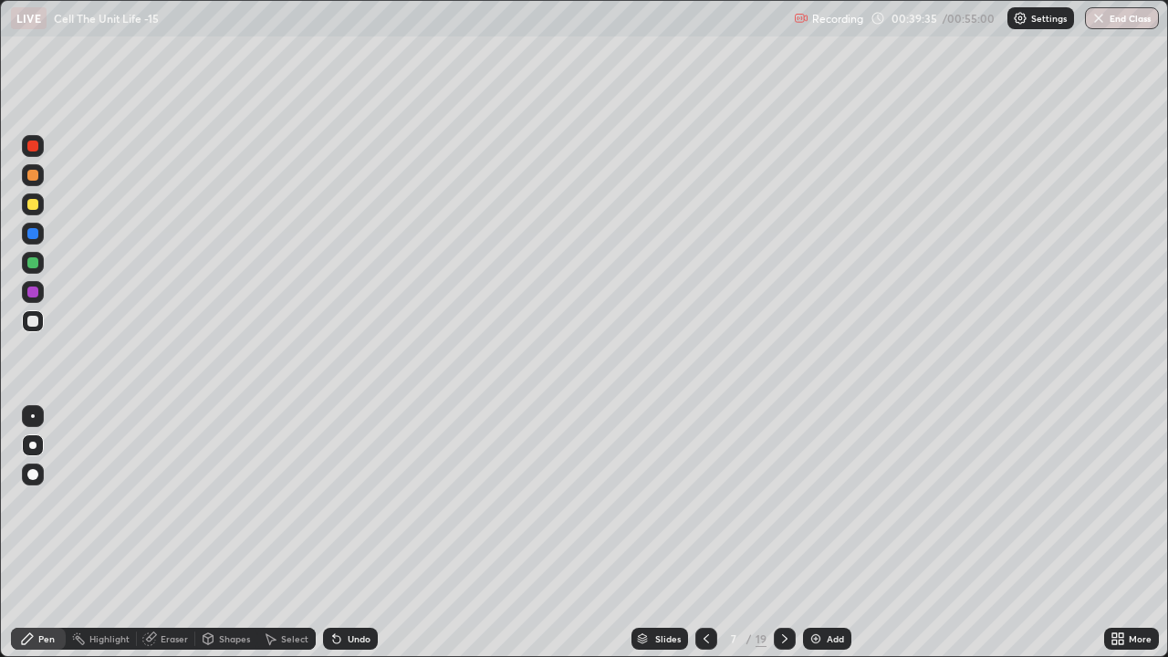
click at [35, 179] on div at bounding box center [32, 175] width 11 height 11
click at [783, 502] on div at bounding box center [785, 639] width 22 height 22
click at [31, 325] on div at bounding box center [32, 321] width 11 height 11
click at [167, 502] on div "Eraser" at bounding box center [174, 638] width 27 height 9
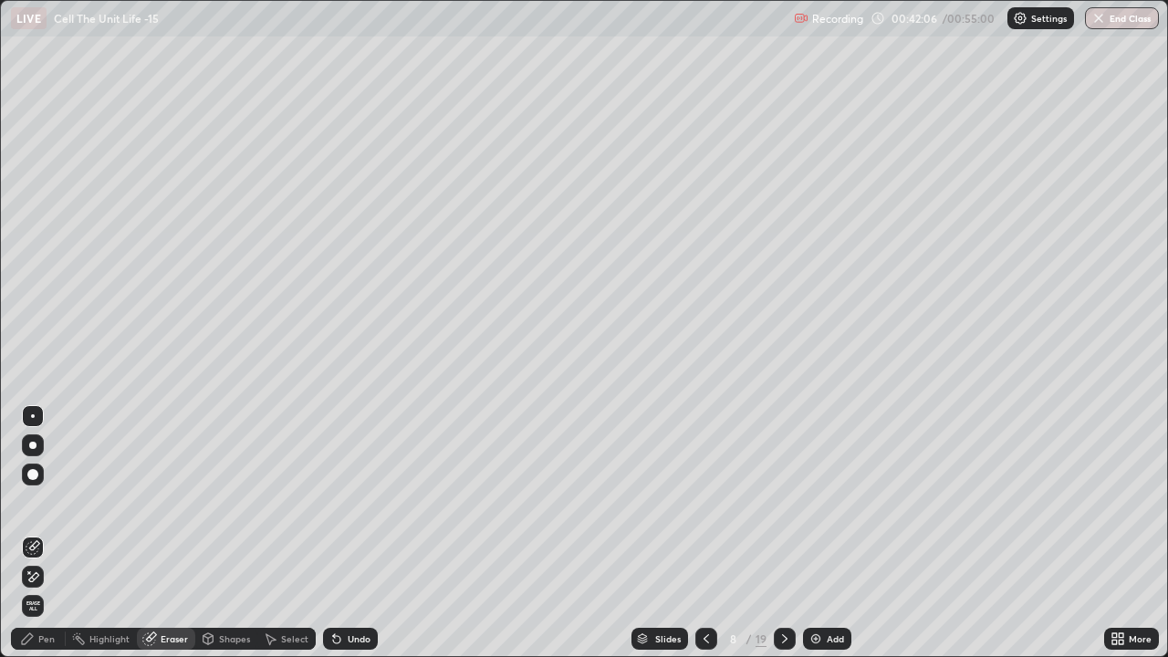
click at [39, 502] on div "Pen" at bounding box center [46, 638] width 16 height 9
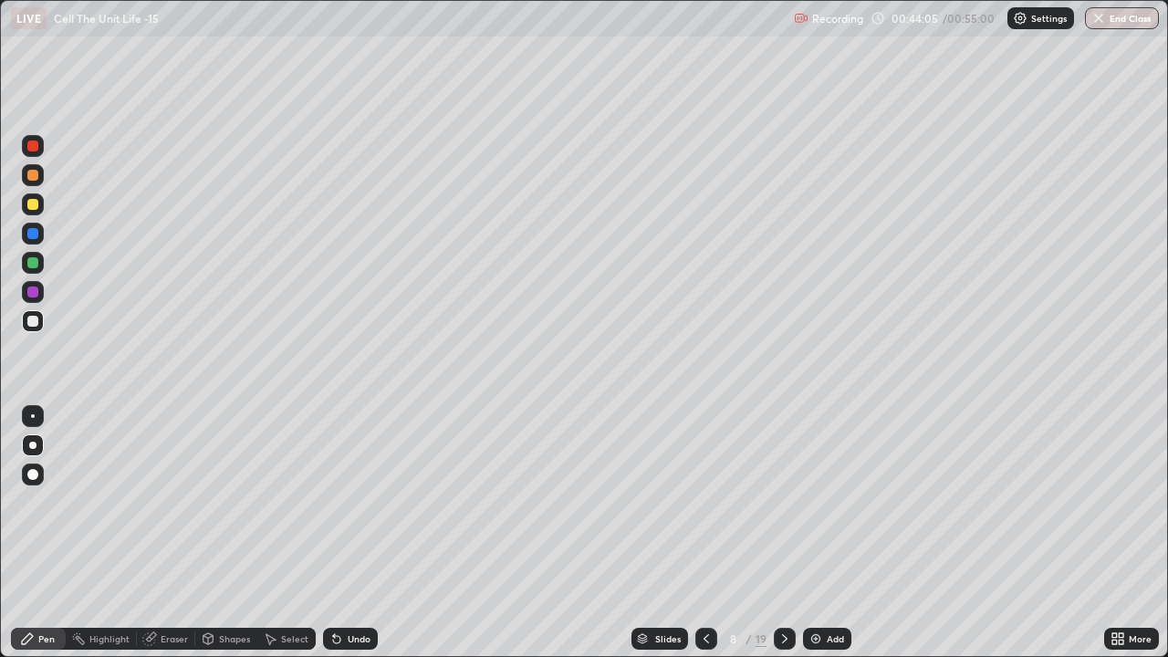
click at [167, 502] on div "Eraser" at bounding box center [174, 638] width 27 height 9
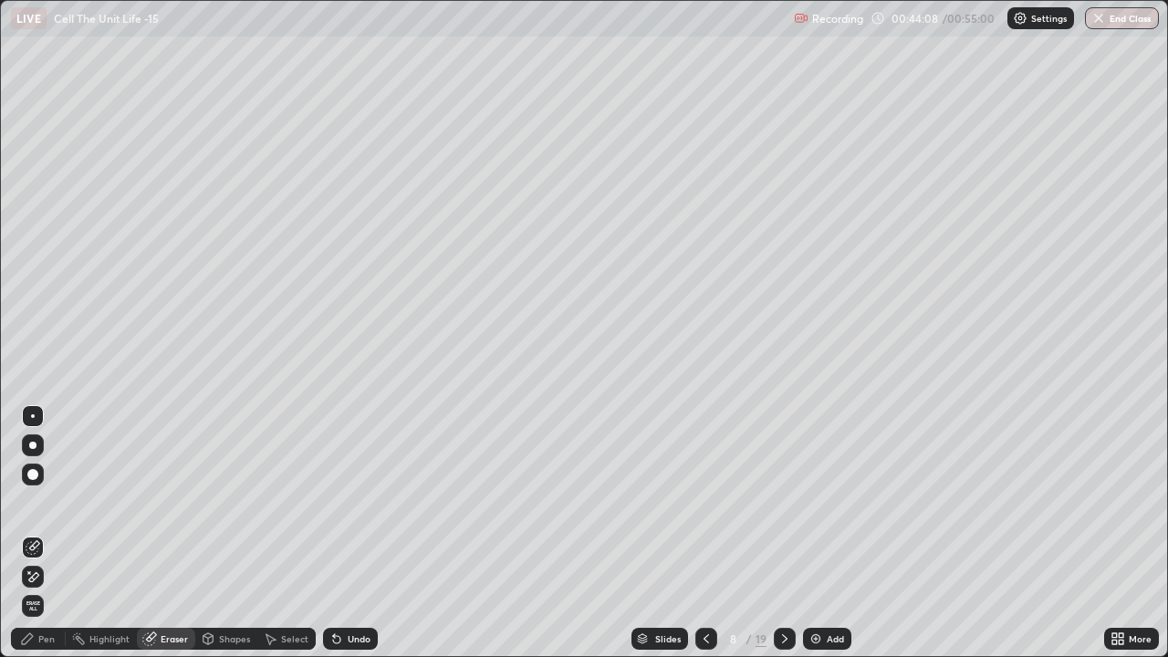
click at [36, 502] on div "Pen" at bounding box center [38, 639] width 55 height 22
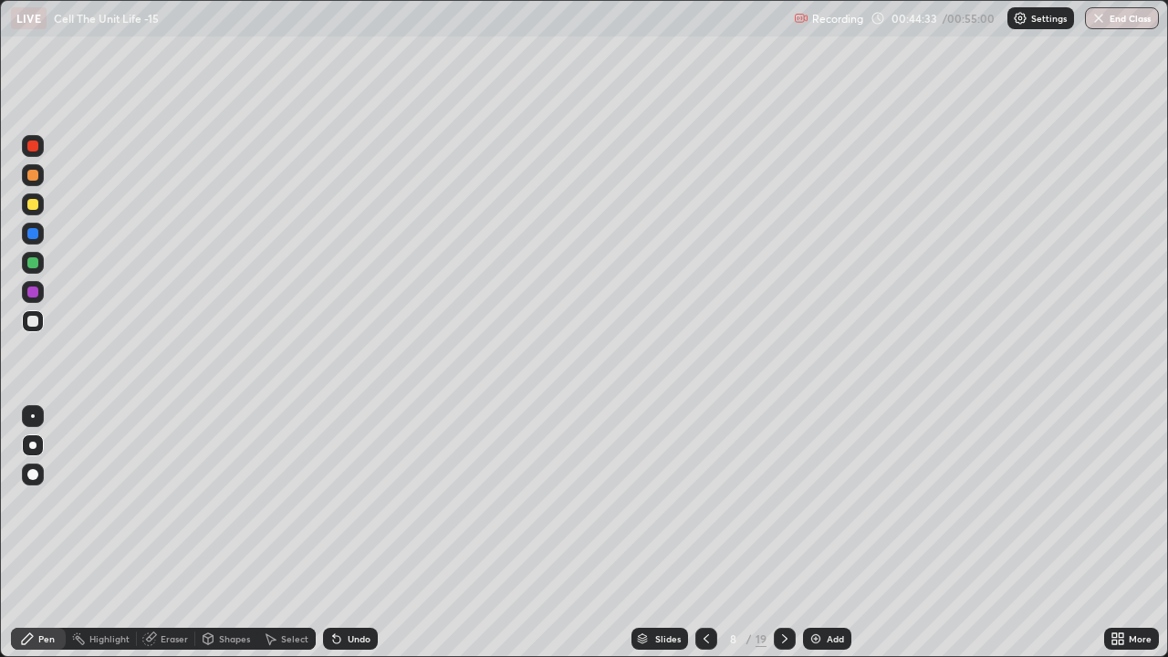
click at [163, 502] on div "Eraser" at bounding box center [174, 638] width 27 height 9
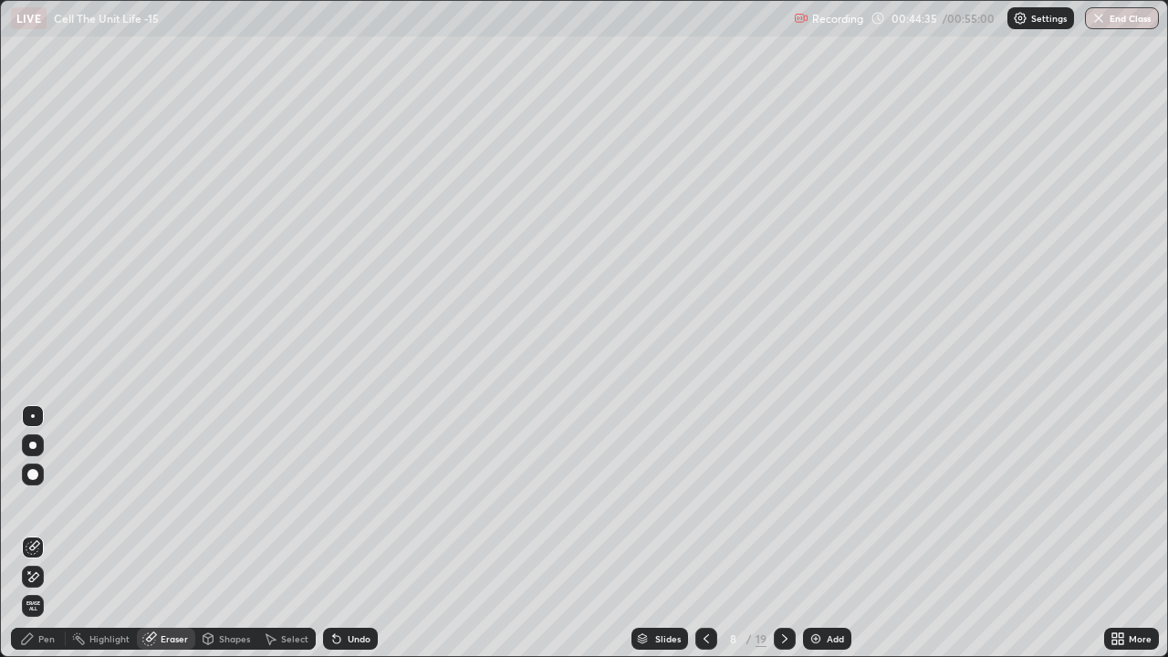
click at [33, 502] on icon at bounding box center [27, 638] width 15 height 15
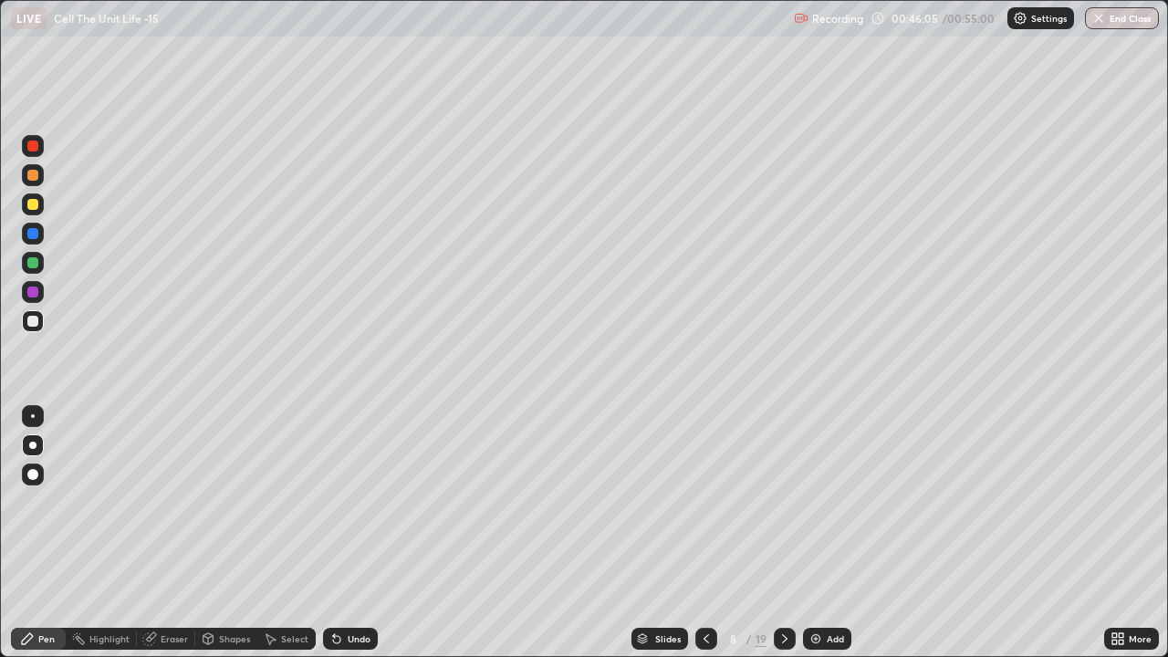
click at [30, 204] on div at bounding box center [32, 204] width 11 height 11
click at [36, 319] on div at bounding box center [32, 321] width 11 height 11
click at [33, 200] on div at bounding box center [32, 204] width 11 height 11
click at [30, 323] on div at bounding box center [32, 321] width 11 height 11
click at [34, 204] on div at bounding box center [32, 204] width 11 height 11
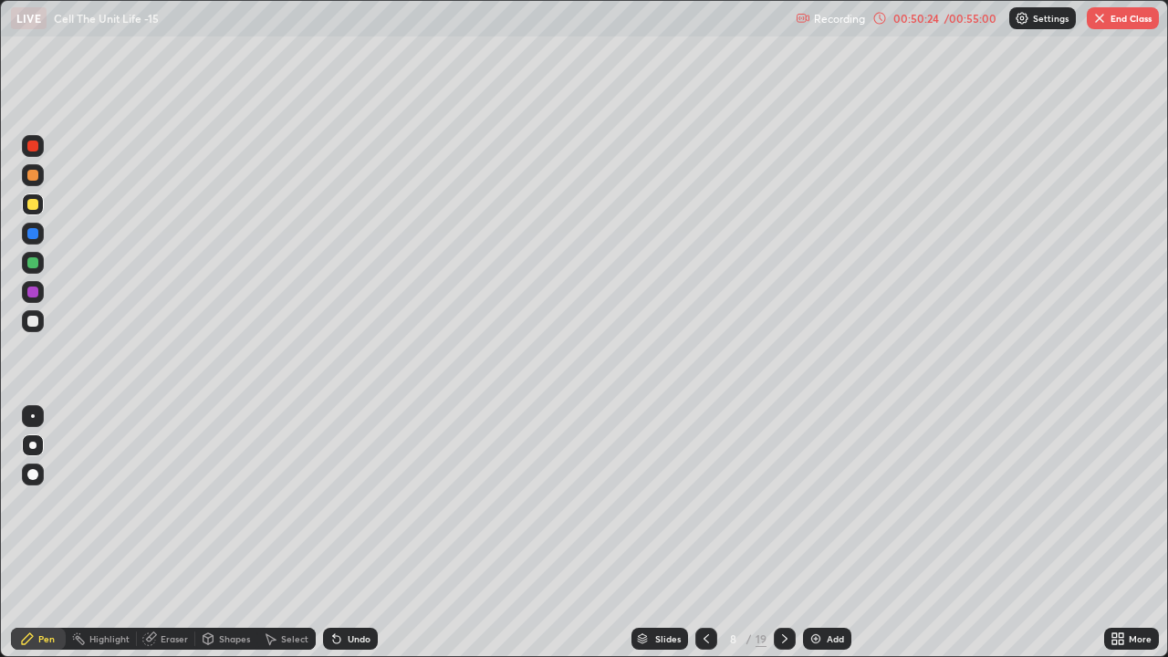
click at [35, 324] on div at bounding box center [32, 321] width 11 height 11
click at [172, 502] on div "Eraser" at bounding box center [166, 639] width 58 height 22
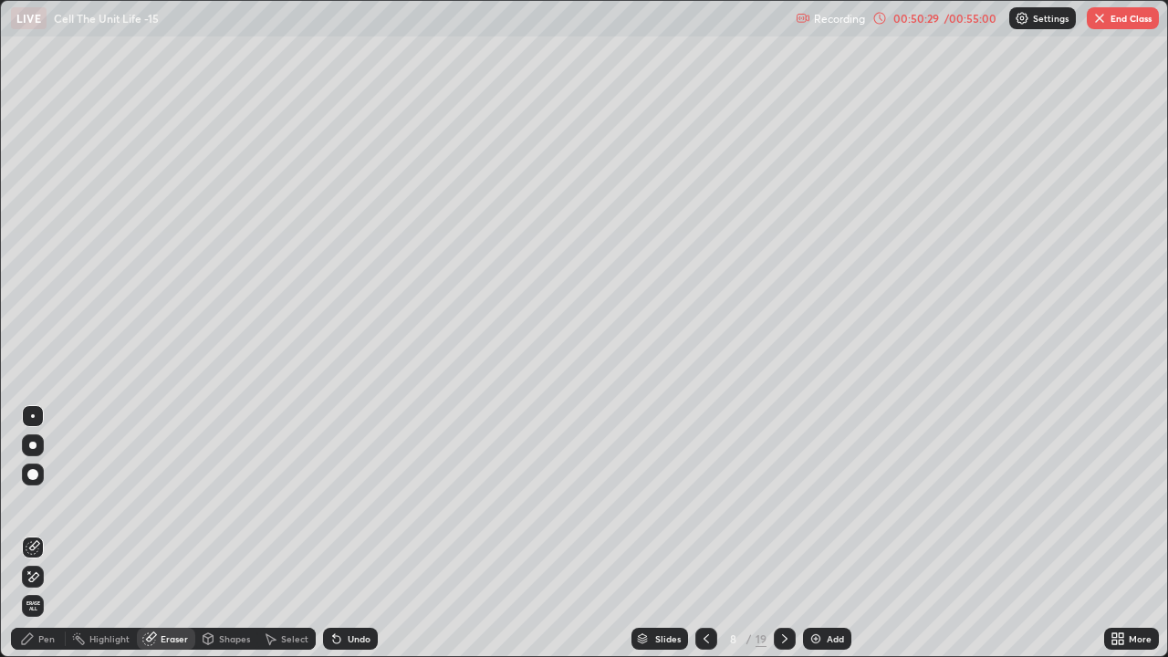
click at [44, 502] on div "Pen" at bounding box center [38, 639] width 55 height 22
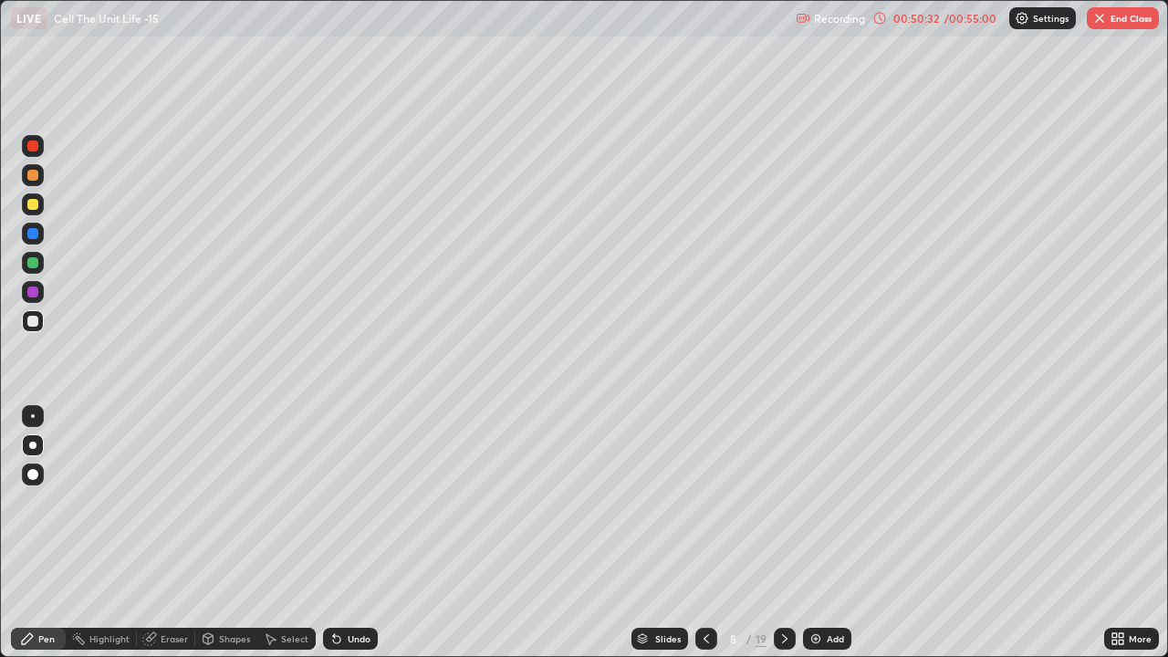
click at [40, 502] on div "Pen" at bounding box center [46, 638] width 16 height 9
click at [37, 320] on div at bounding box center [32, 321] width 11 height 11
click at [1122, 17] on button "End Class" at bounding box center [1123, 18] width 72 height 22
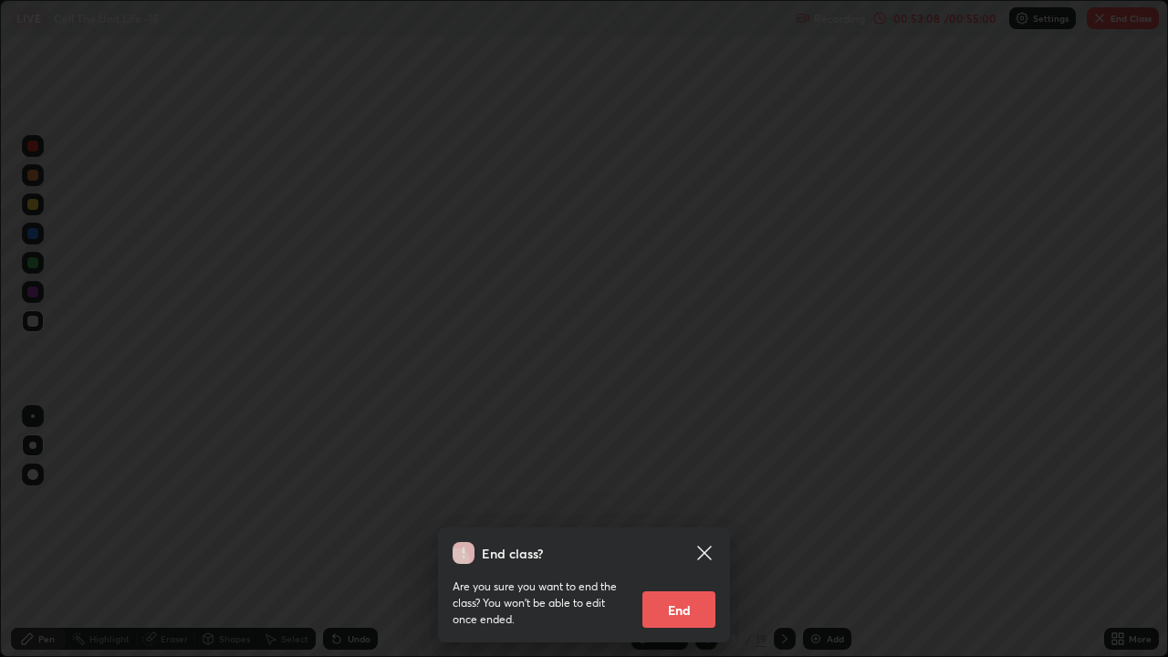
click at [679, 502] on button "End" at bounding box center [678, 609] width 73 height 37
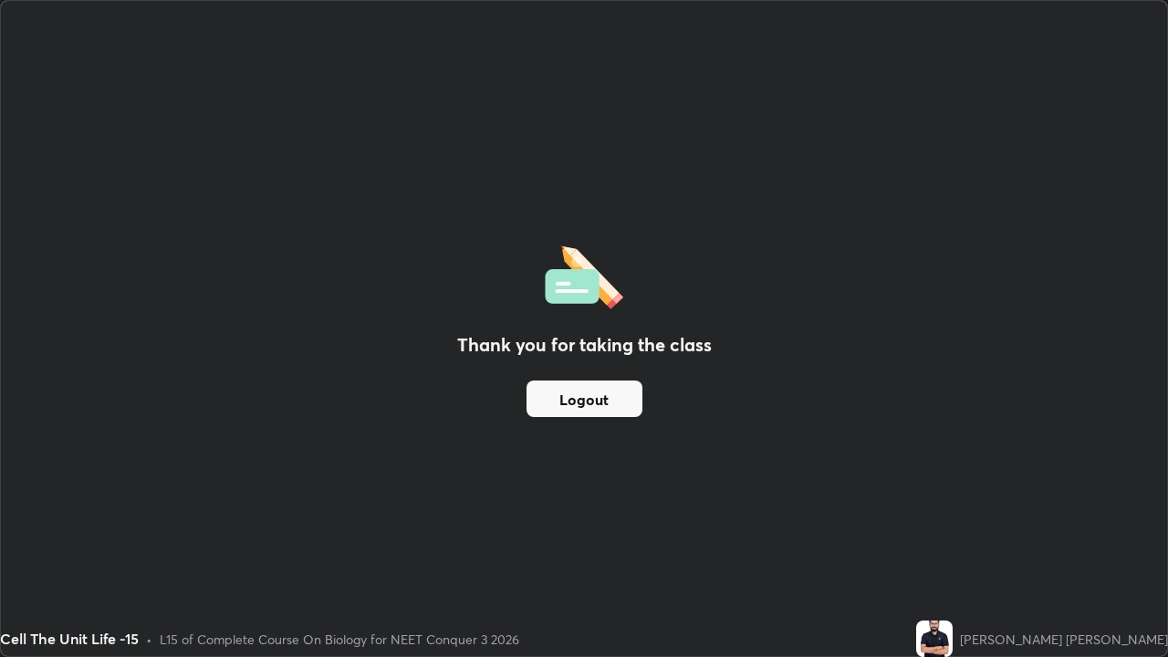
click at [590, 401] on button "Logout" at bounding box center [585, 399] width 116 height 37
